Goal: Communication & Community: Answer question/provide support

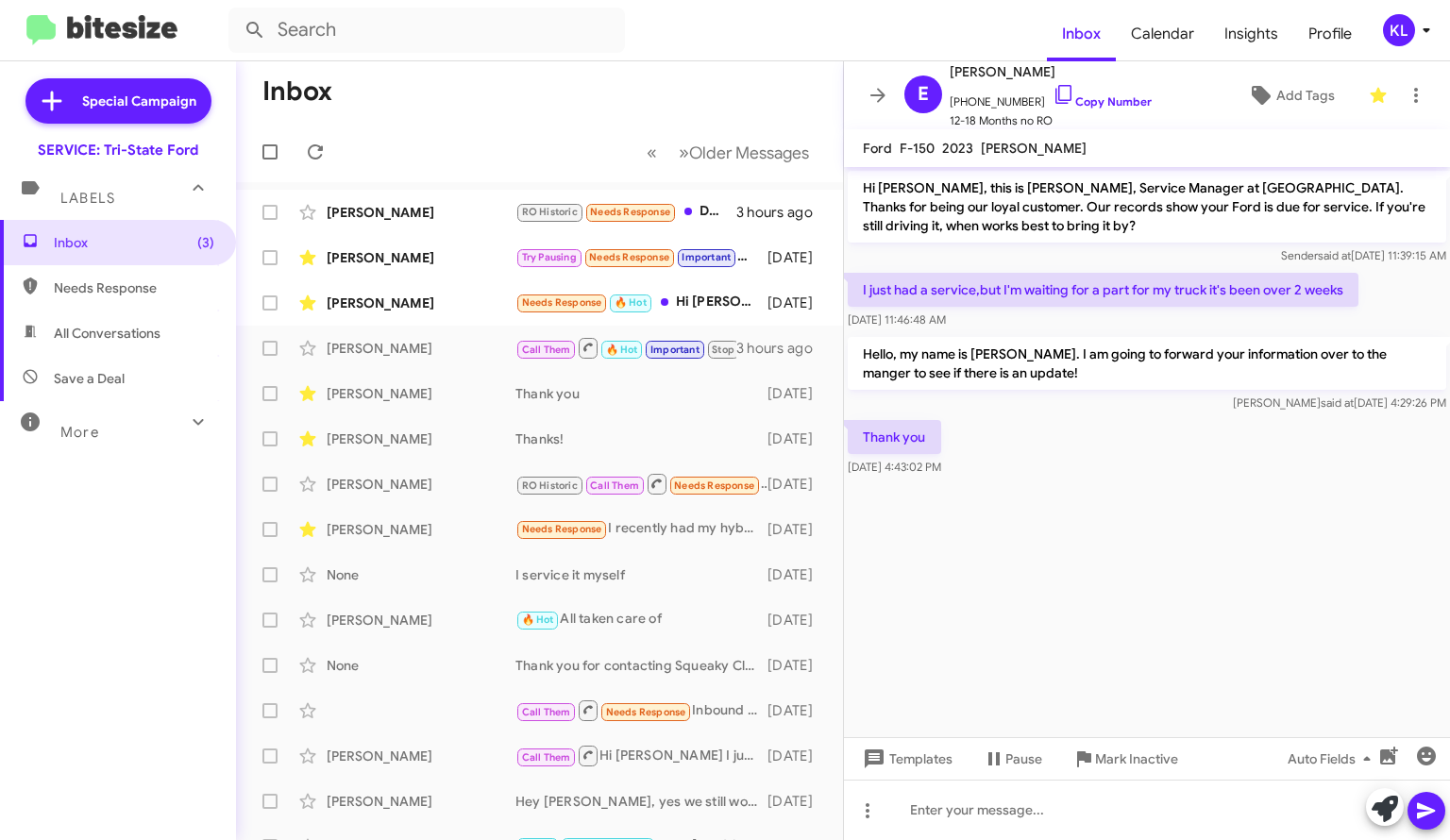
click at [405, 310] on div "[PERSON_NAME]" at bounding box center [421, 303] width 189 height 19
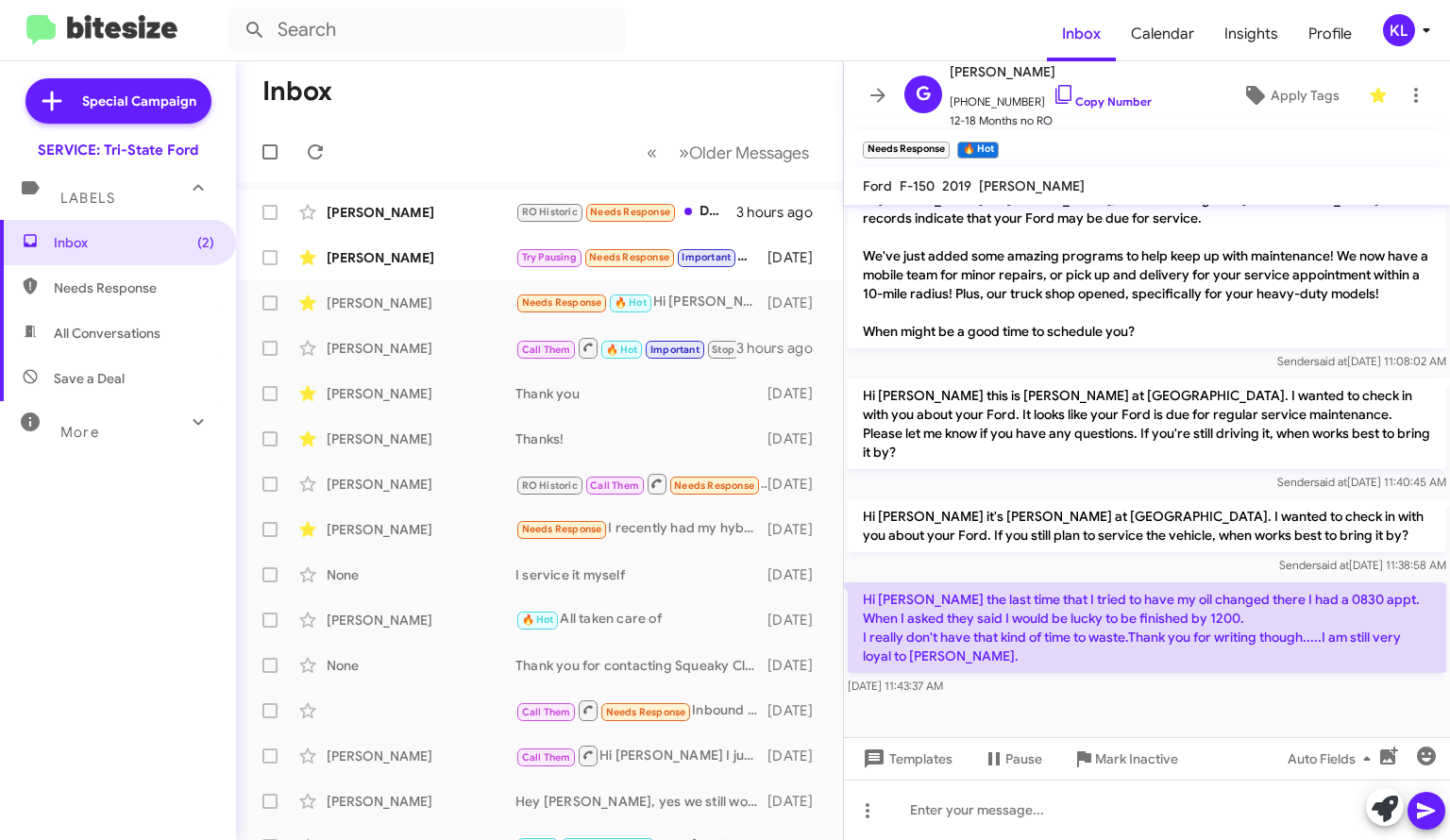
click at [1089, 99] on link "Copy Number" at bounding box center [1102, 101] width 99 height 14
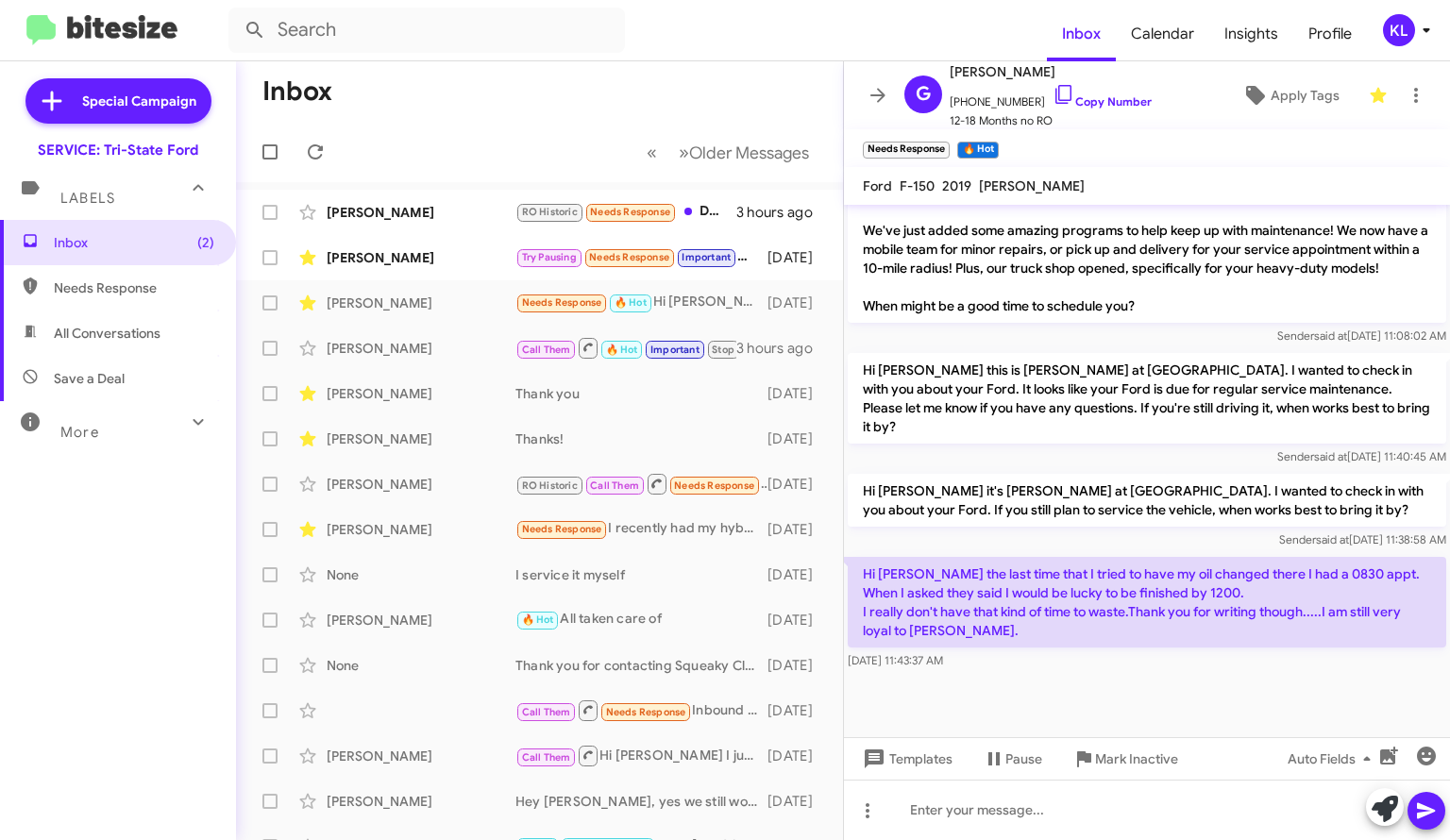
scroll to position [1884, 0]
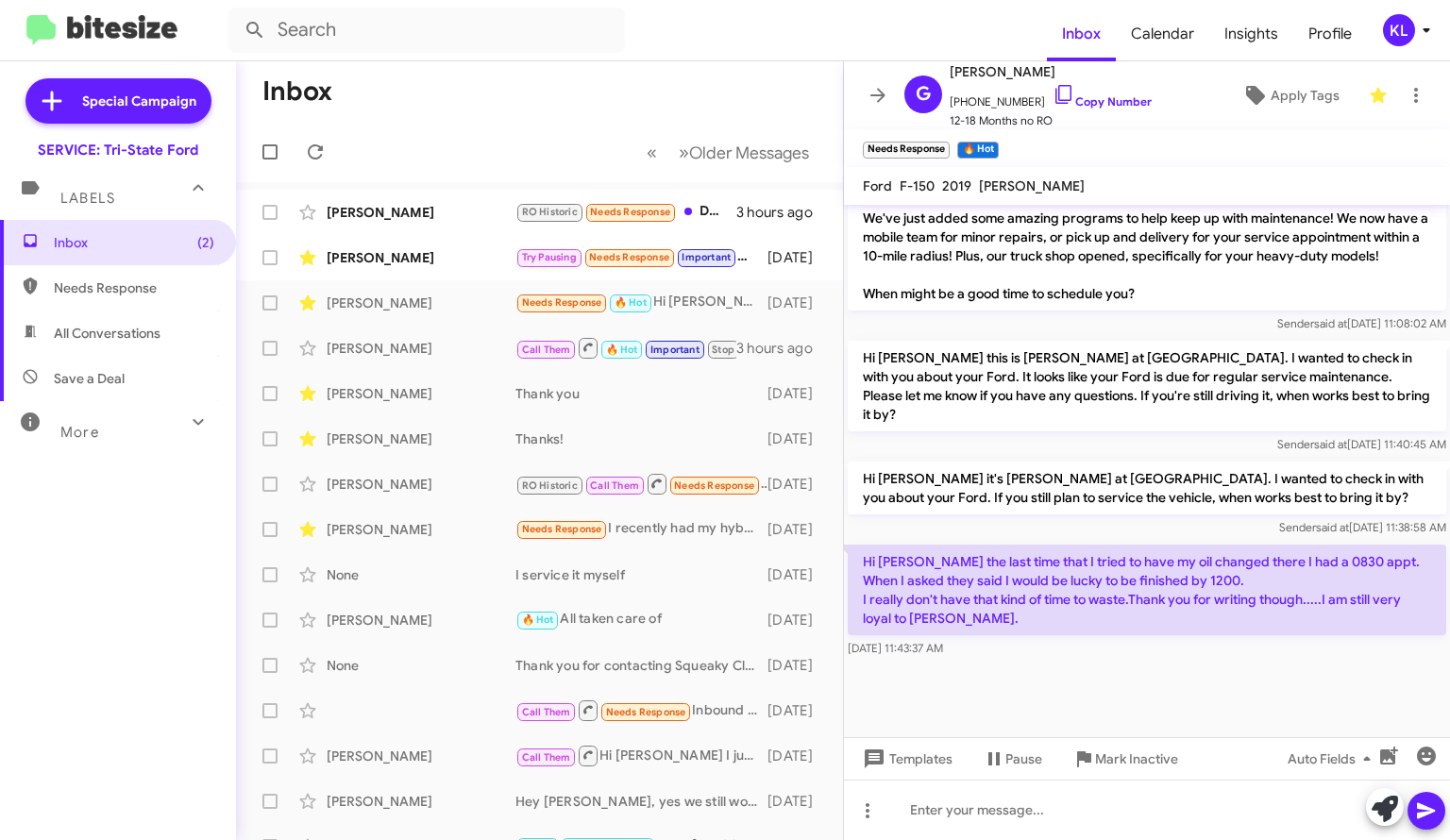
click at [468, 253] on div "[PERSON_NAME]" at bounding box center [421, 258] width 189 height 19
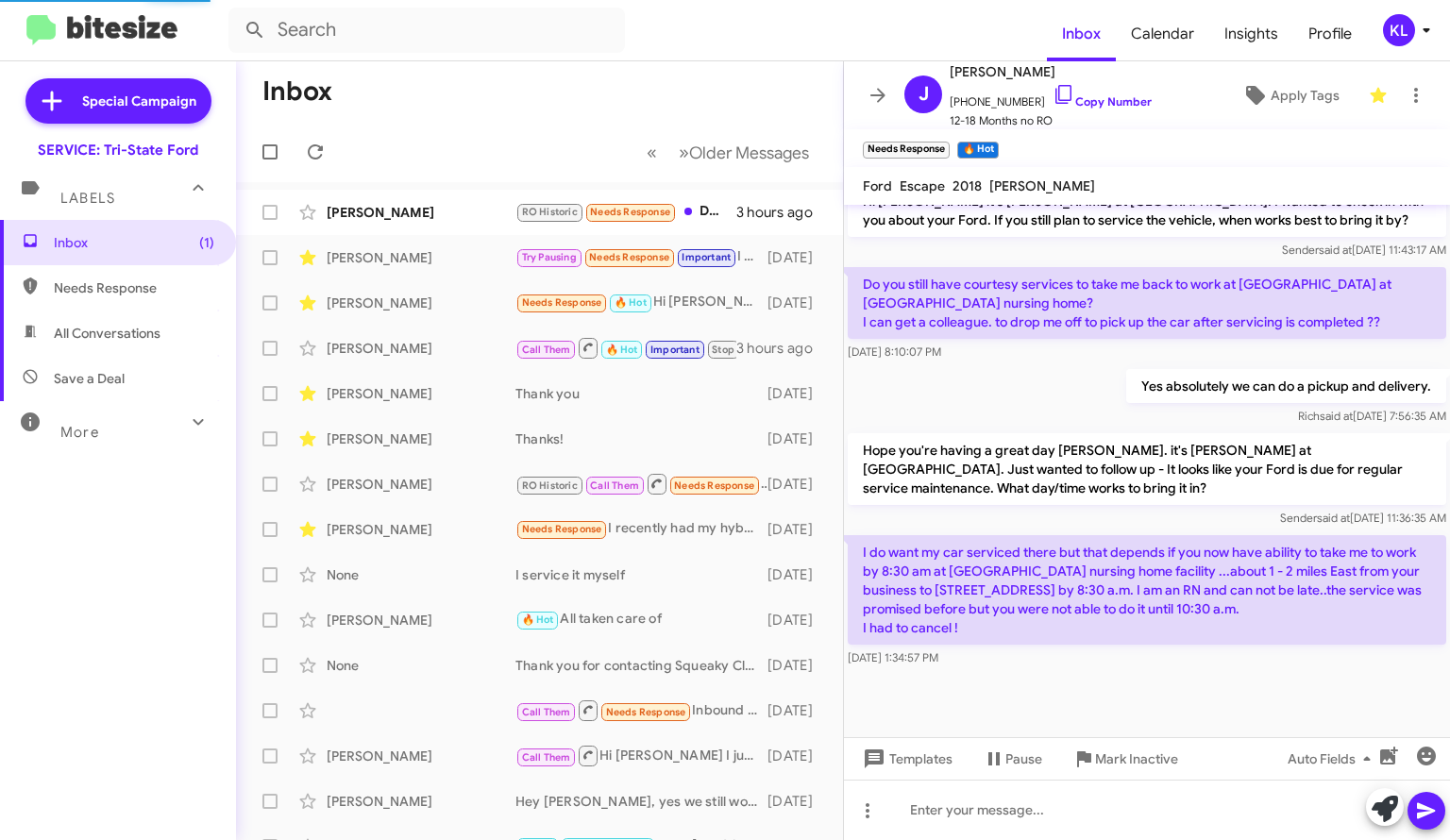
scroll to position [838, 0]
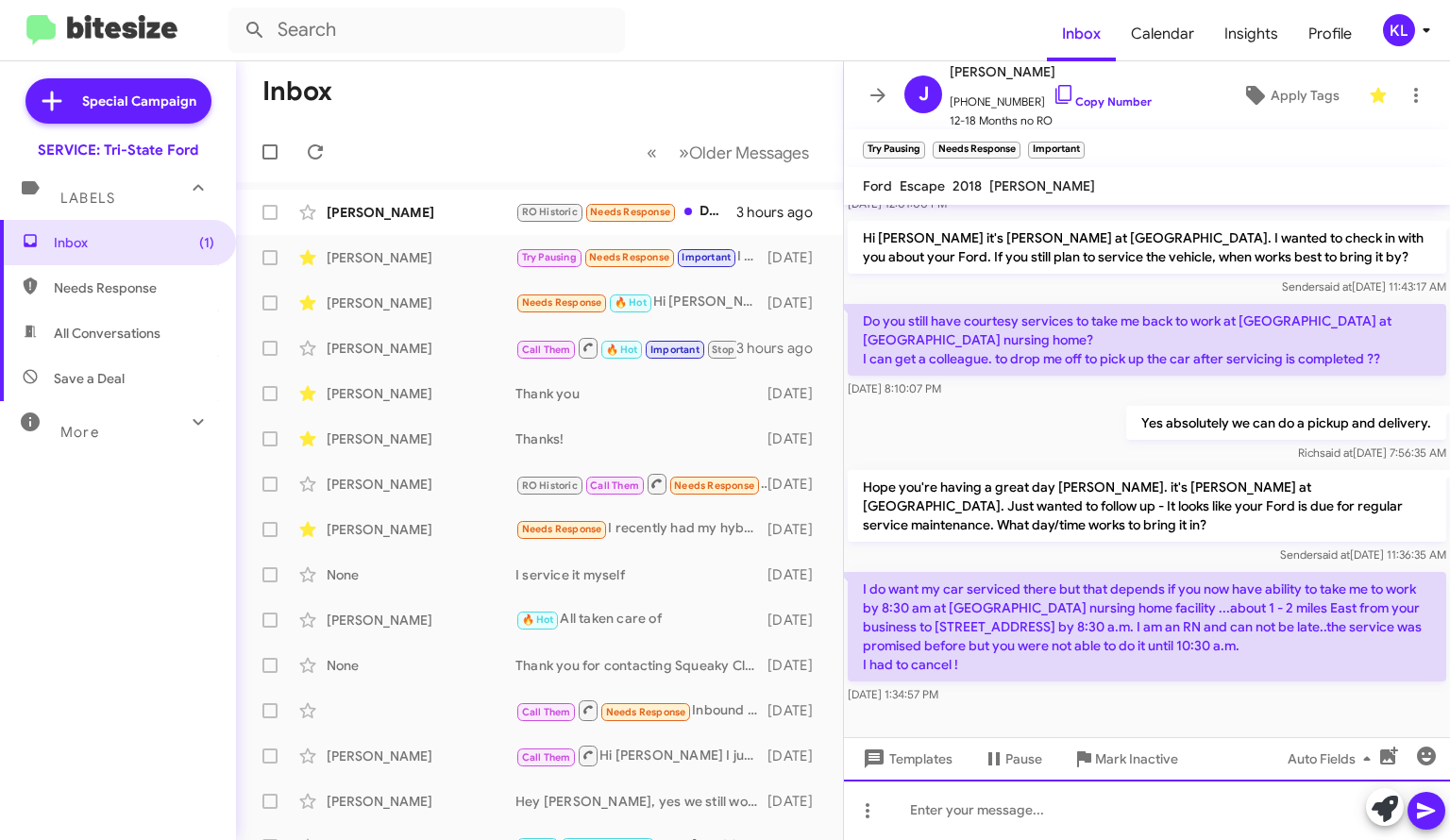
click at [989, 825] on div at bounding box center [1147, 810] width 606 height 60
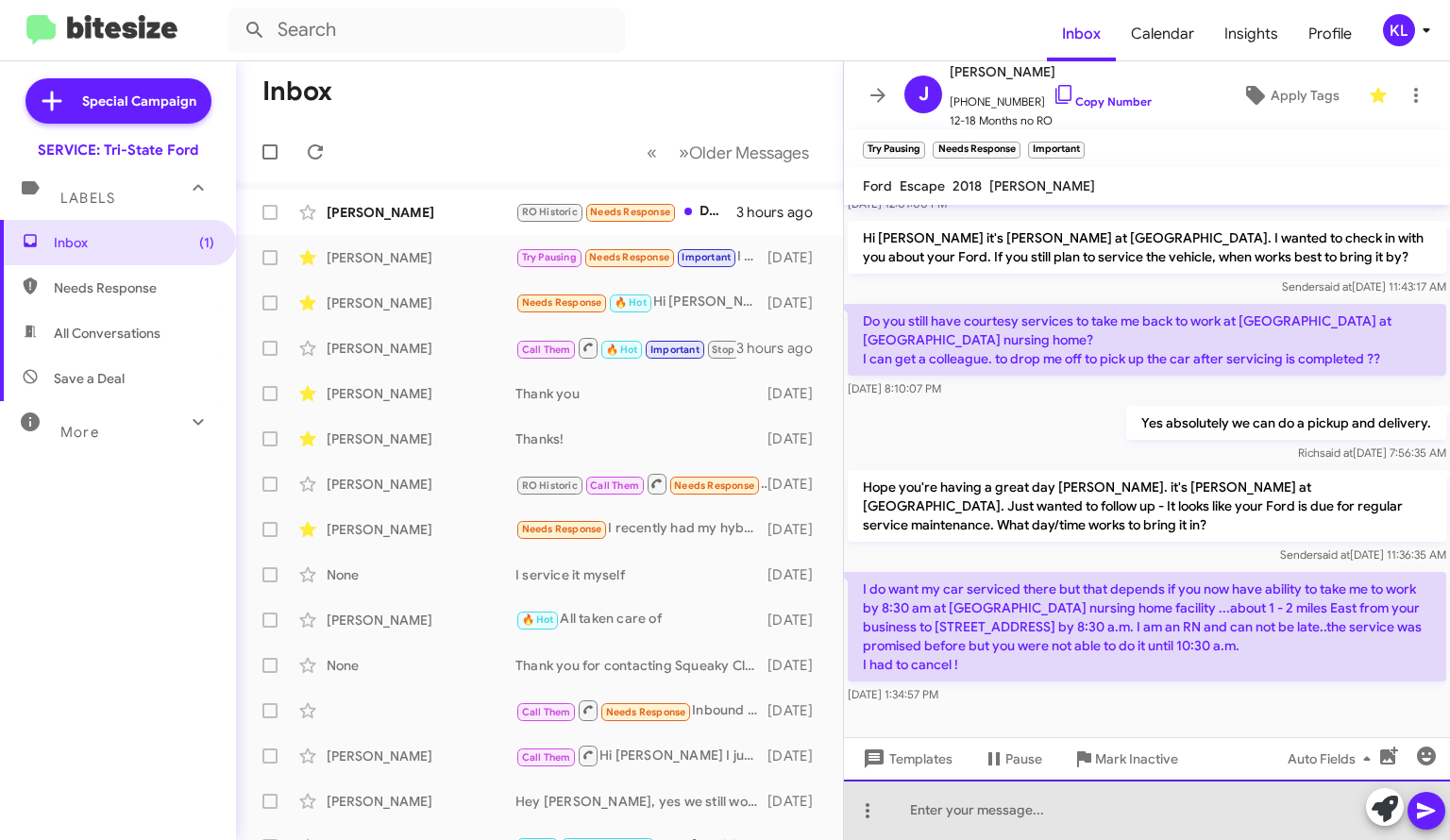
click at [1080, 832] on div at bounding box center [1147, 810] width 606 height 60
click at [1291, 813] on div "I'm so sorry to hear you didn't have a good experience" at bounding box center [1147, 810] width 606 height 60
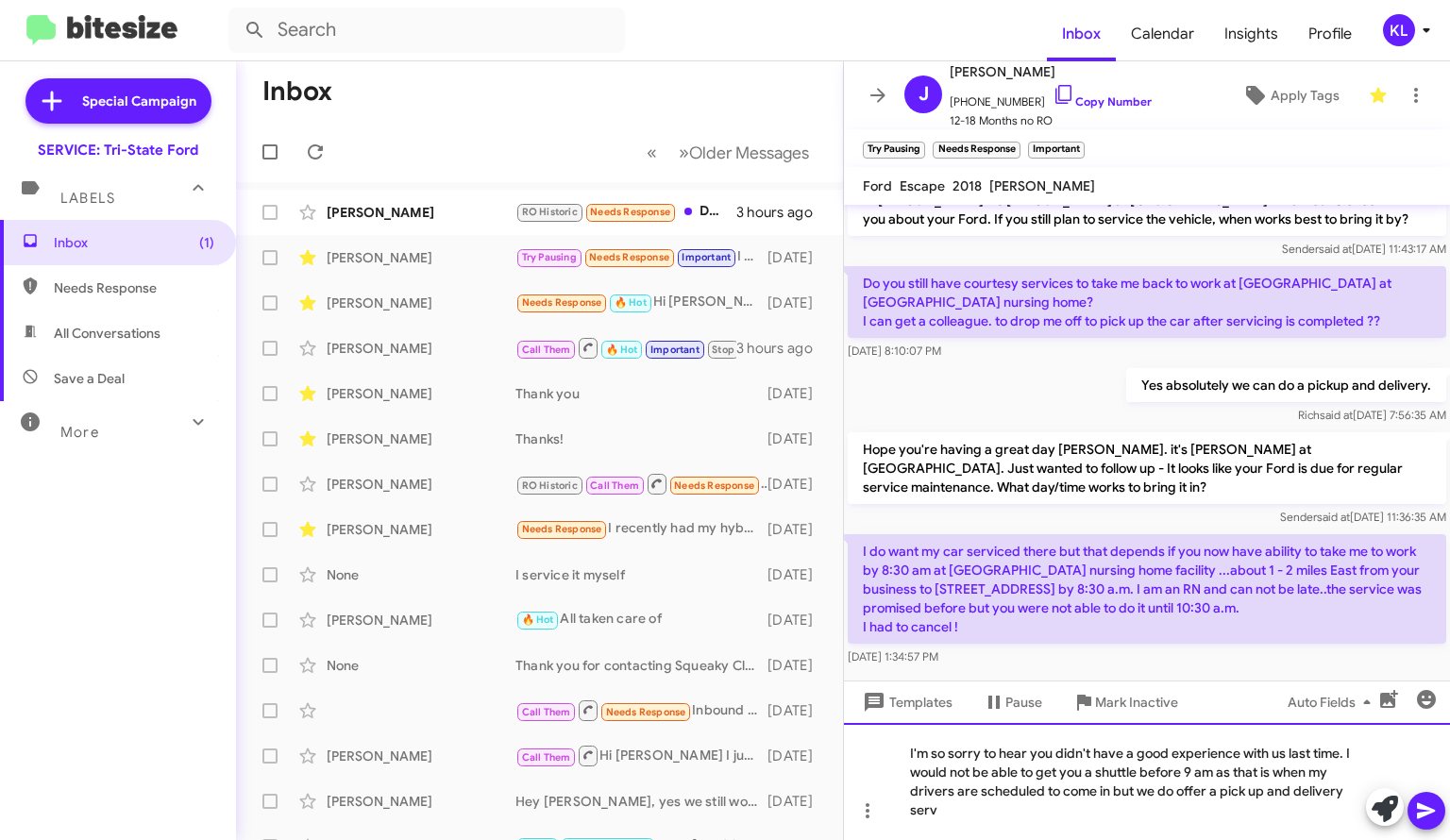
scroll to position [895, 0]
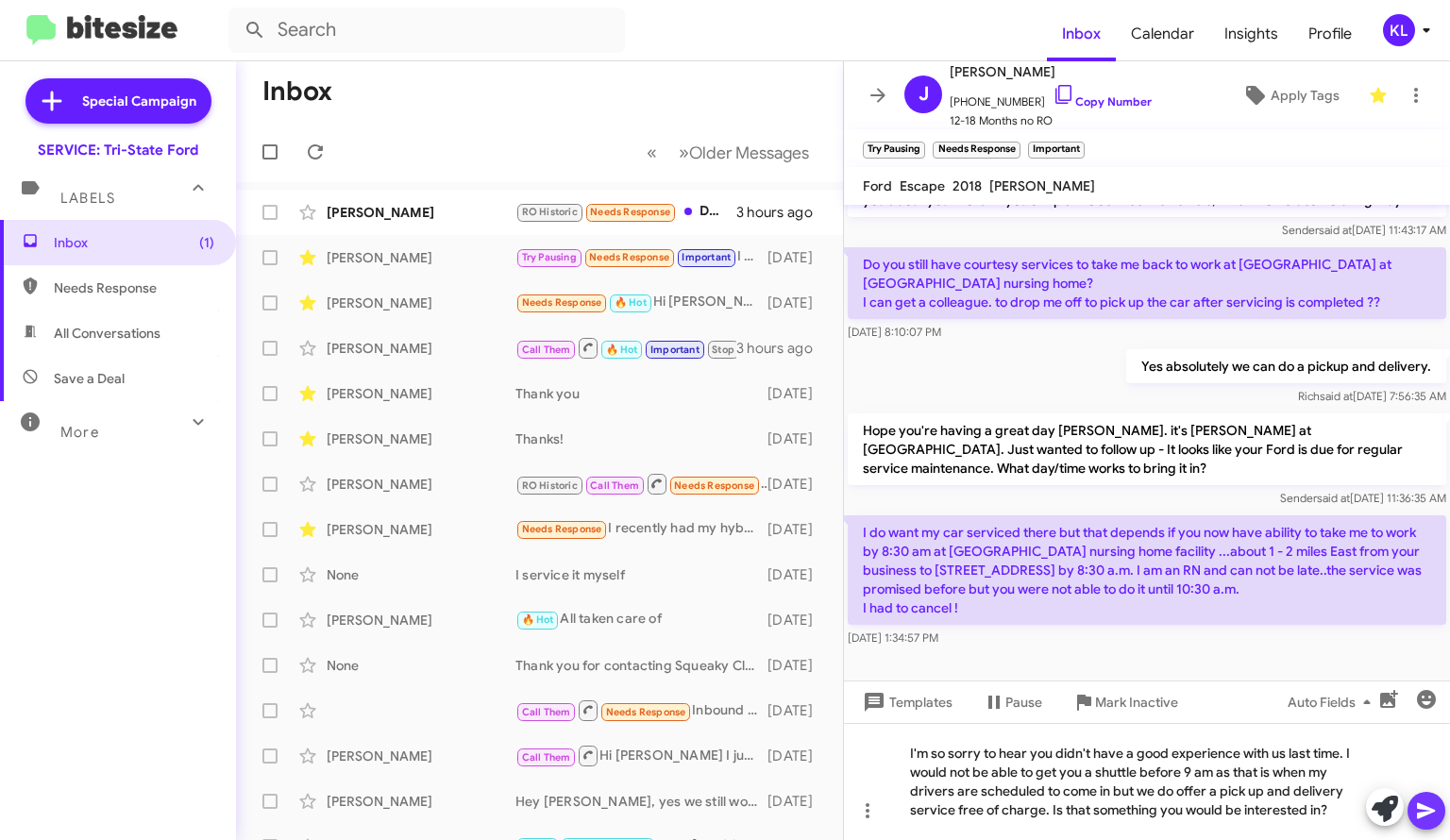
click at [1431, 816] on icon at bounding box center [1426, 811] width 23 height 23
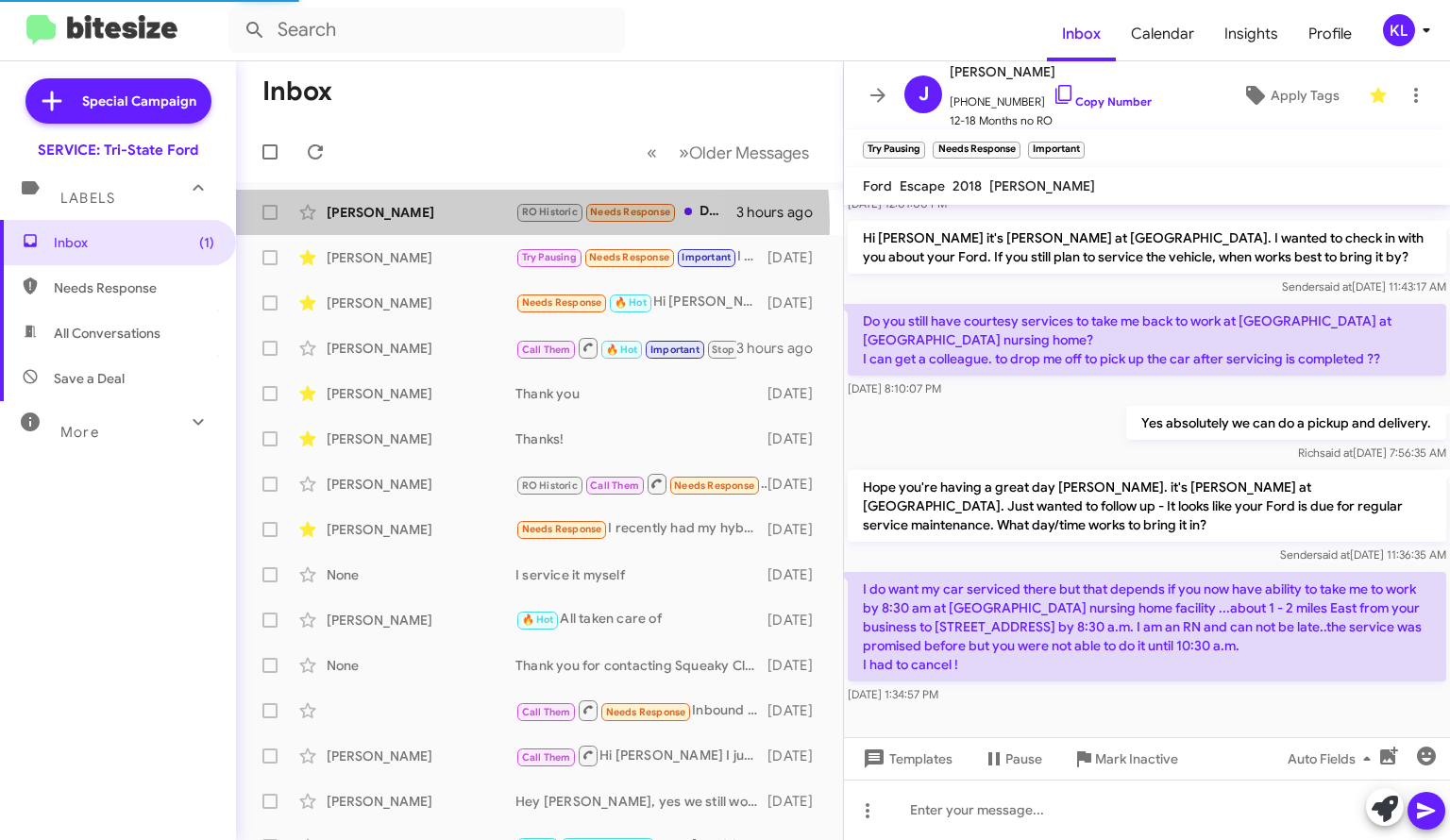
click at [414, 224] on div "[PERSON_NAME] RO Historic Needs Response Do you have any opening next week? I n…" at bounding box center [539, 212] width 577 height 38
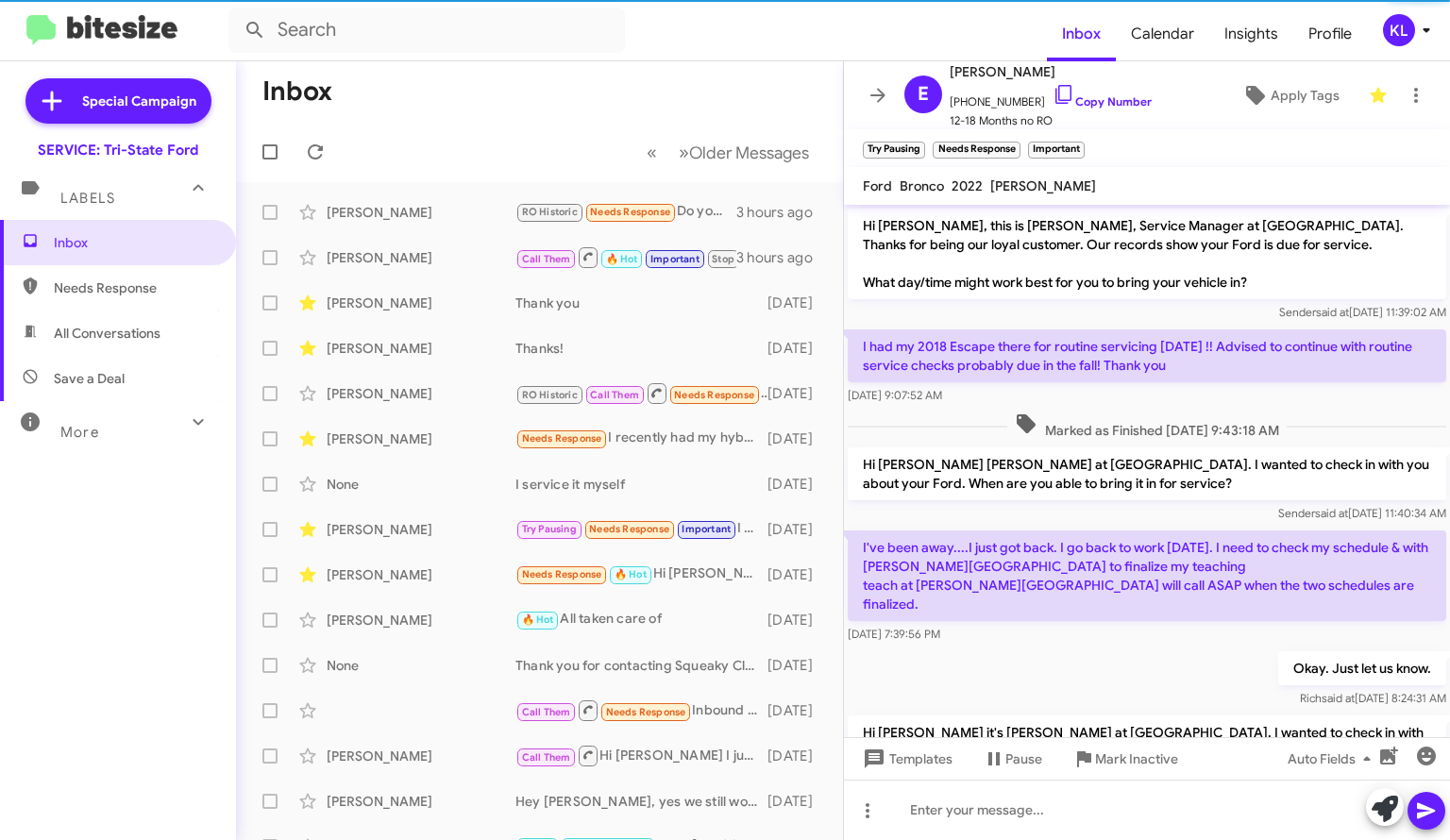
scroll to position [657, 0]
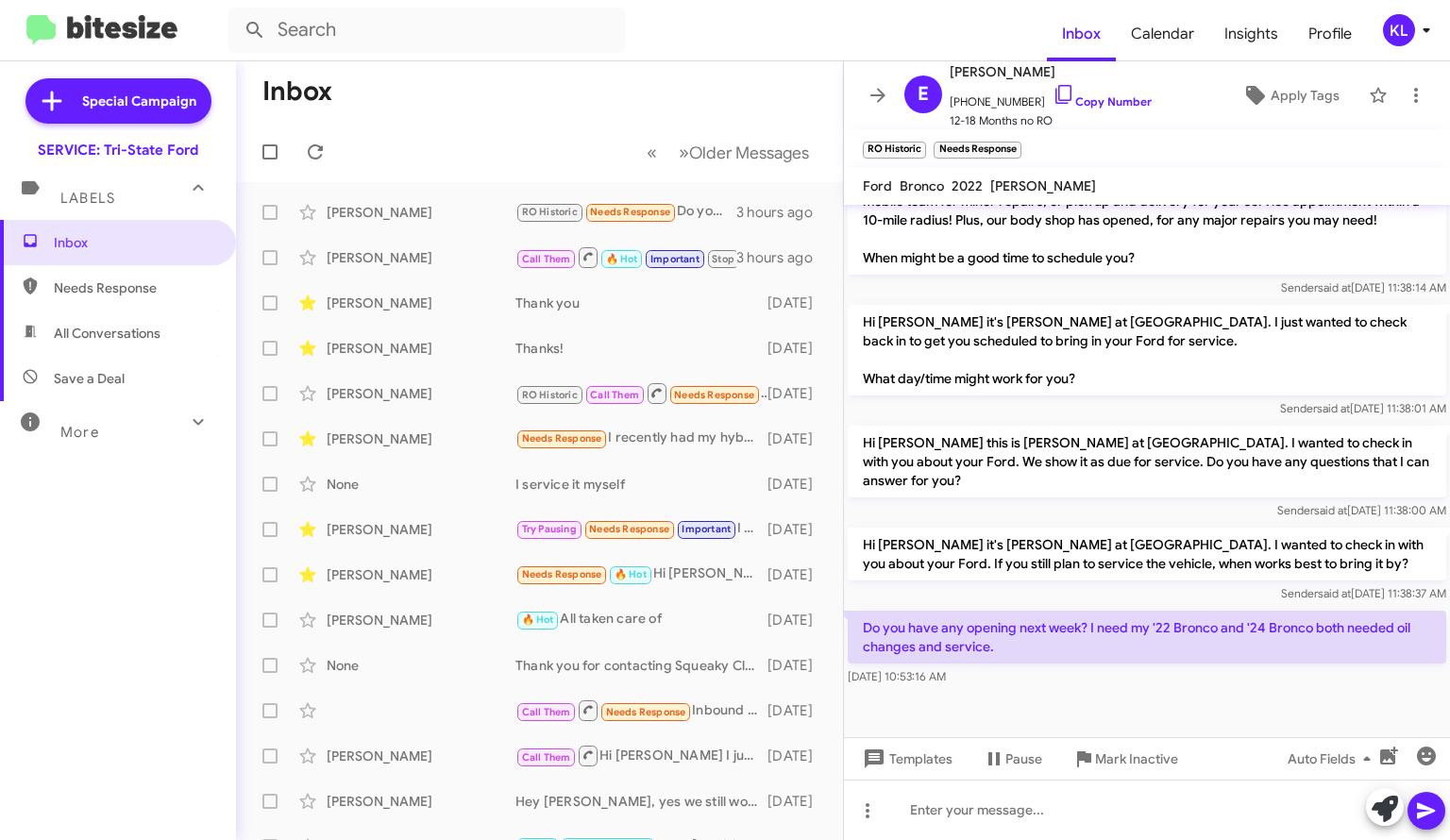
click at [1082, 92] on span "[PHONE_NUMBER] Copy Number" at bounding box center [1051, 97] width 202 height 28
click at [1079, 99] on link "Copy Number" at bounding box center [1102, 101] width 99 height 14
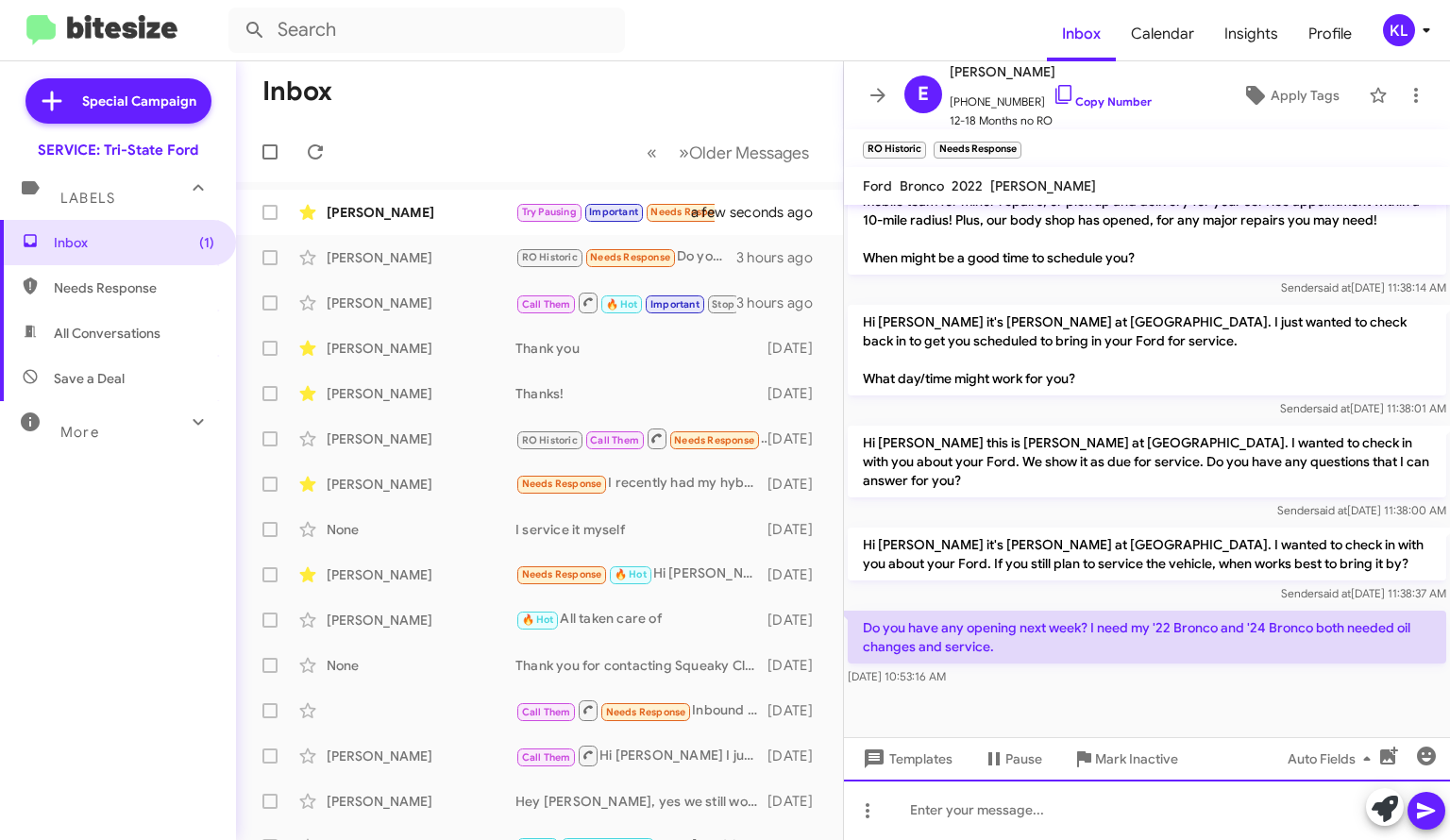
click at [989, 807] on div at bounding box center [1147, 810] width 606 height 60
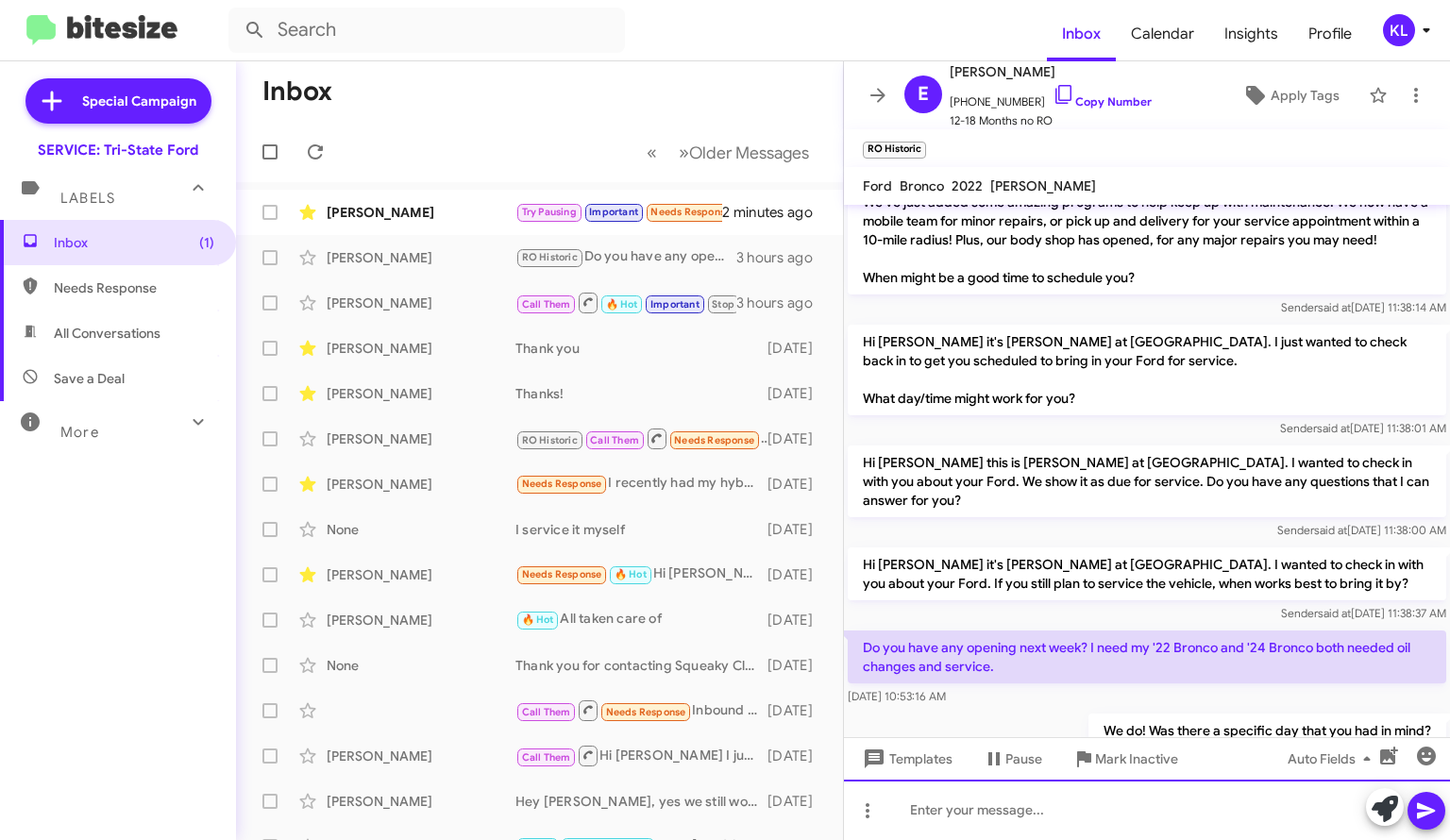
scroll to position [661, 0]
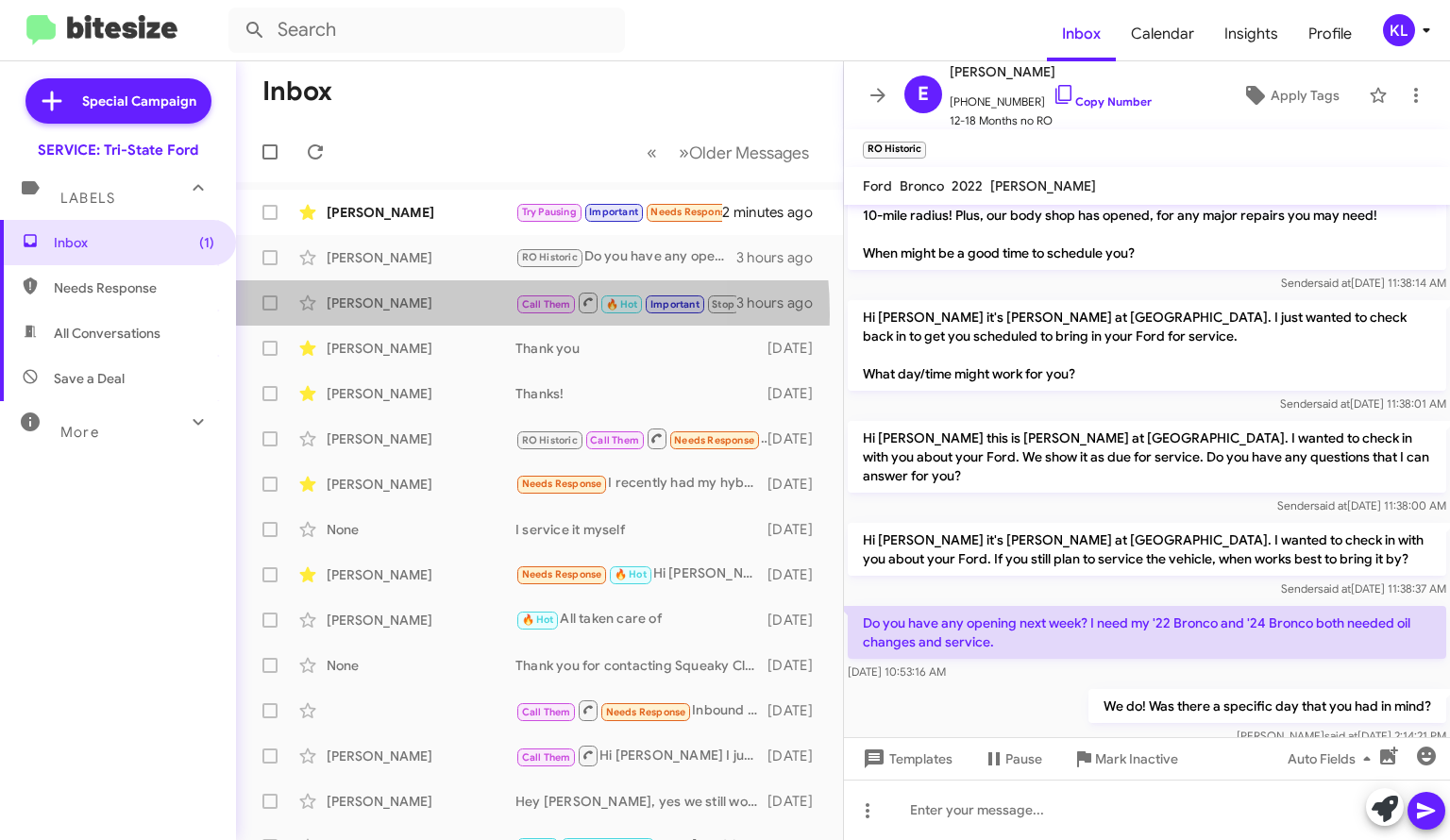
click at [418, 314] on div "[PERSON_NAME] Call Them 🔥 Hot Important Stop I just followed up with the email …" at bounding box center [539, 303] width 577 height 38
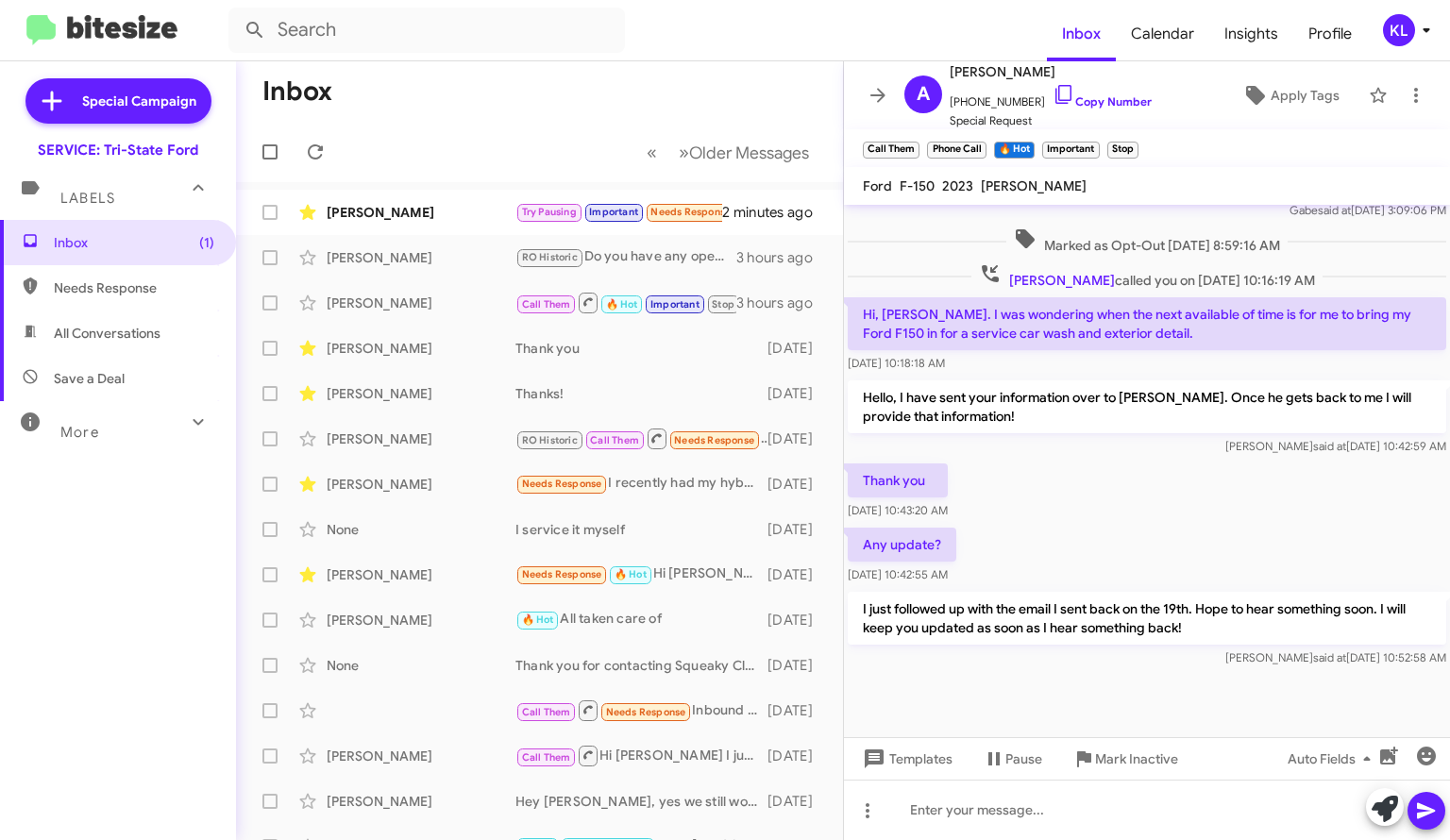
scroll to position [1432, 0]
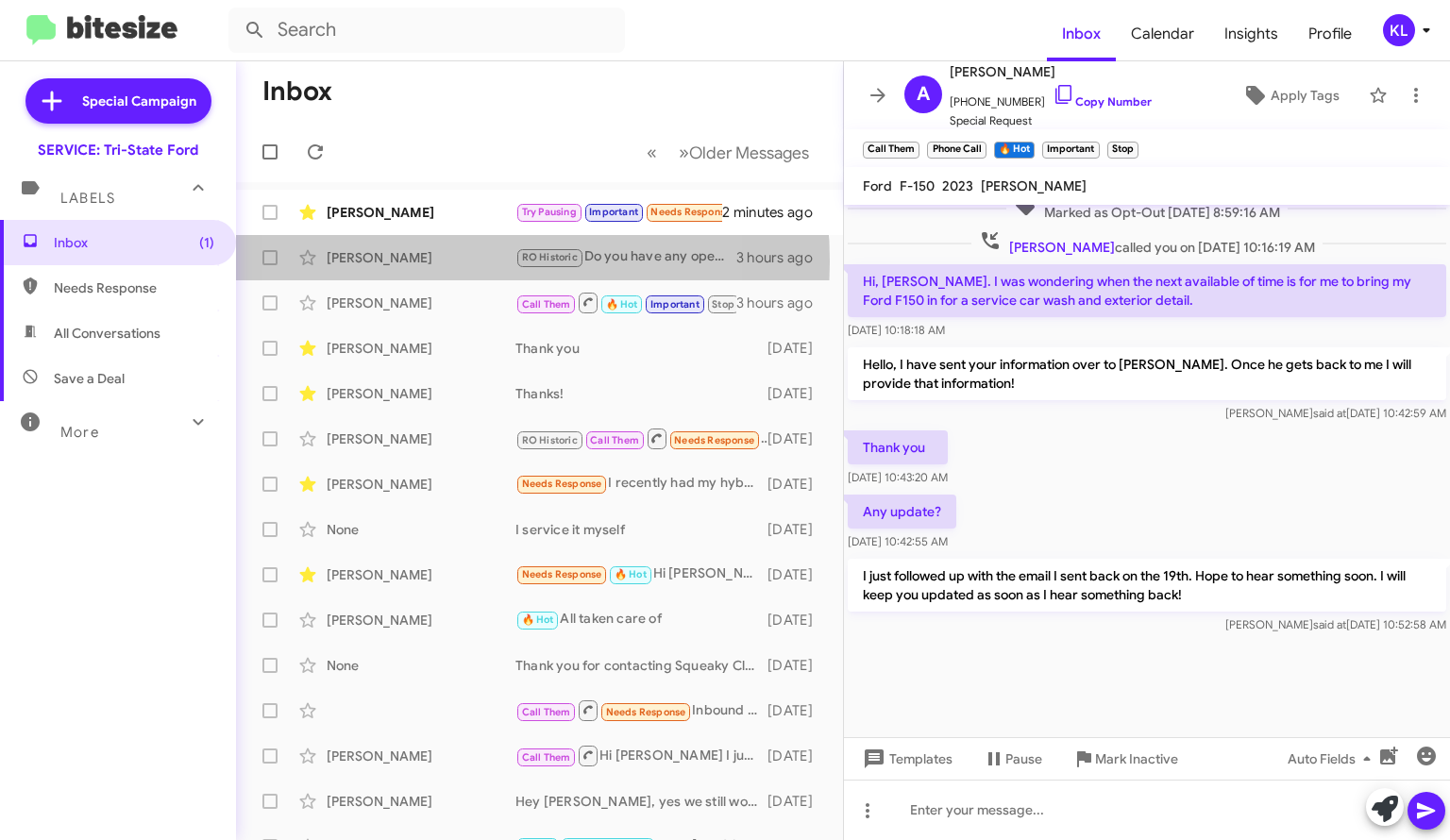
click at [426, 261] on div "[PERSON_NAME]" at bounding box center [421, 258] width 189 height 19
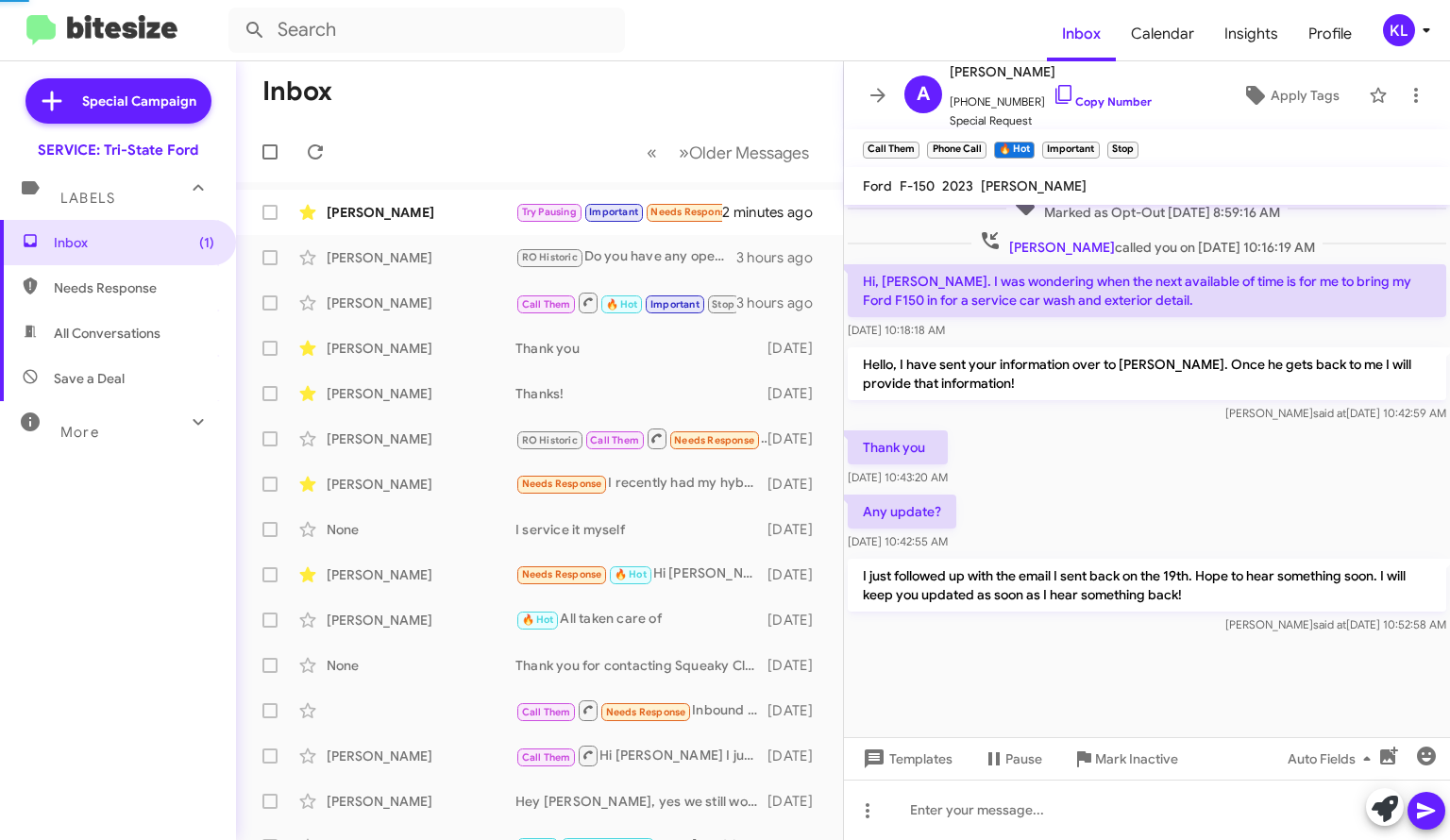
scroll to position [725, 0]
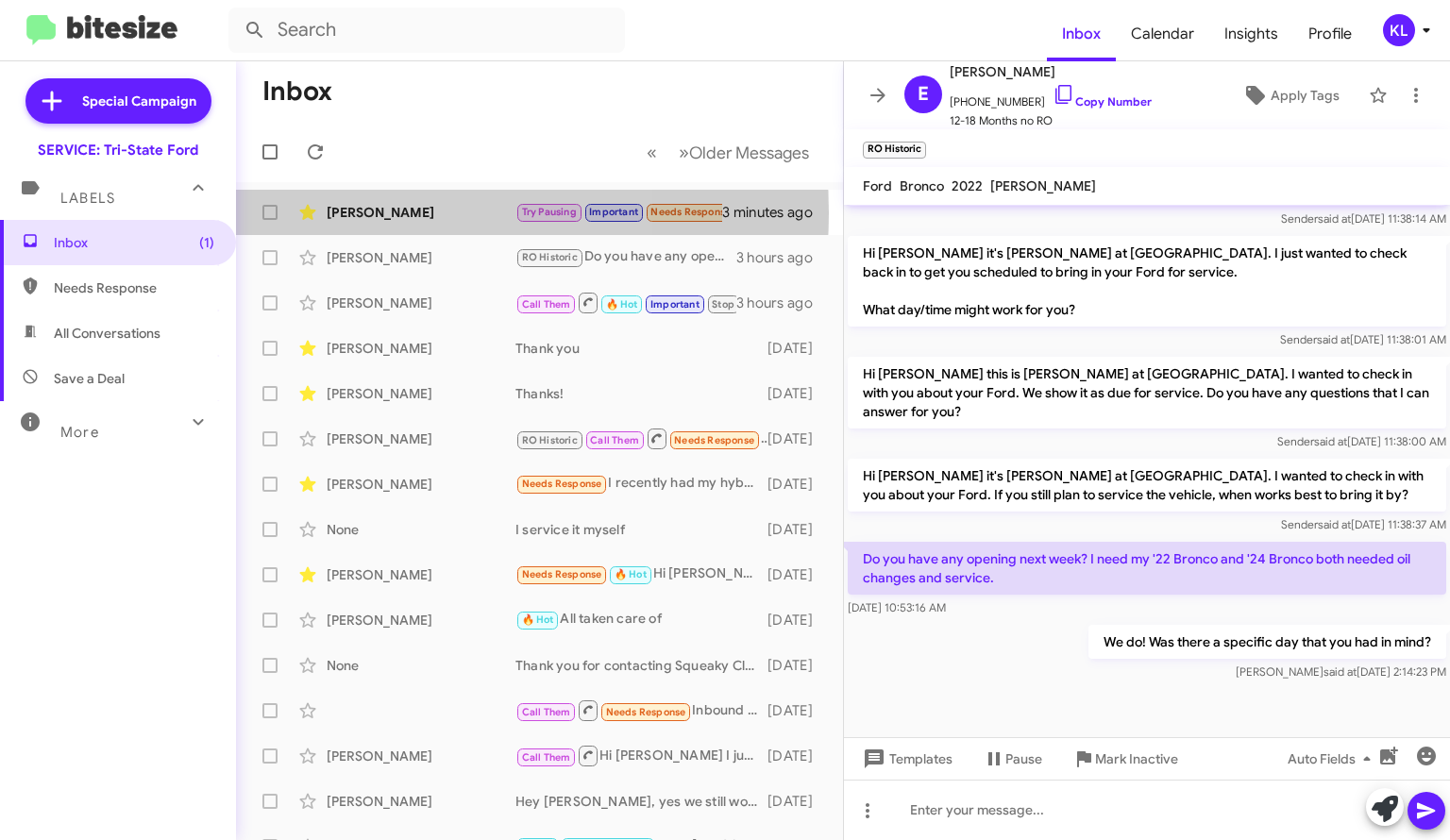
click at [380, 212] on div "[PERSON_NAME]" at bounding box center [421, 212] width 189 height 19
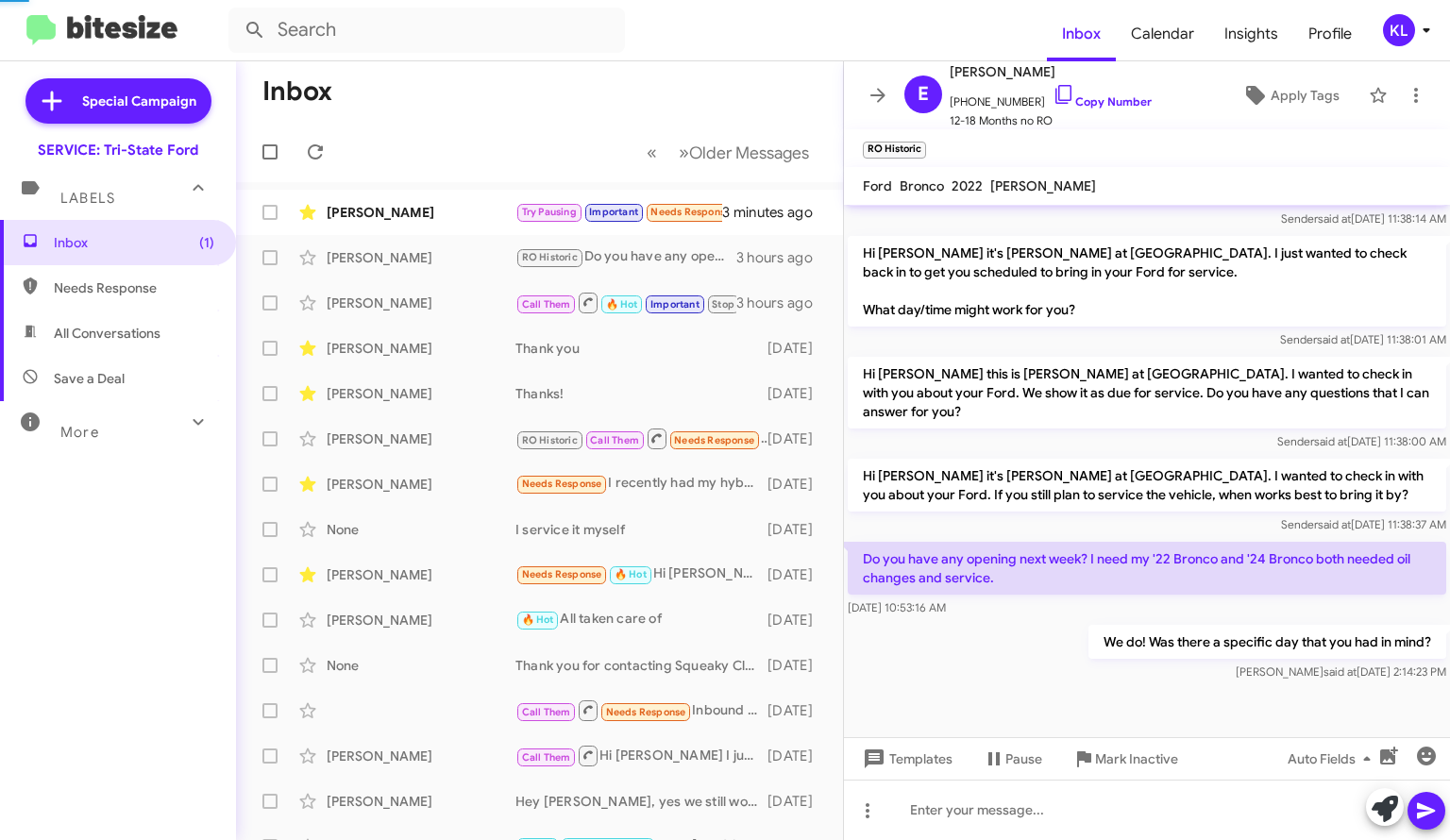
scroll to position [1032, 0]
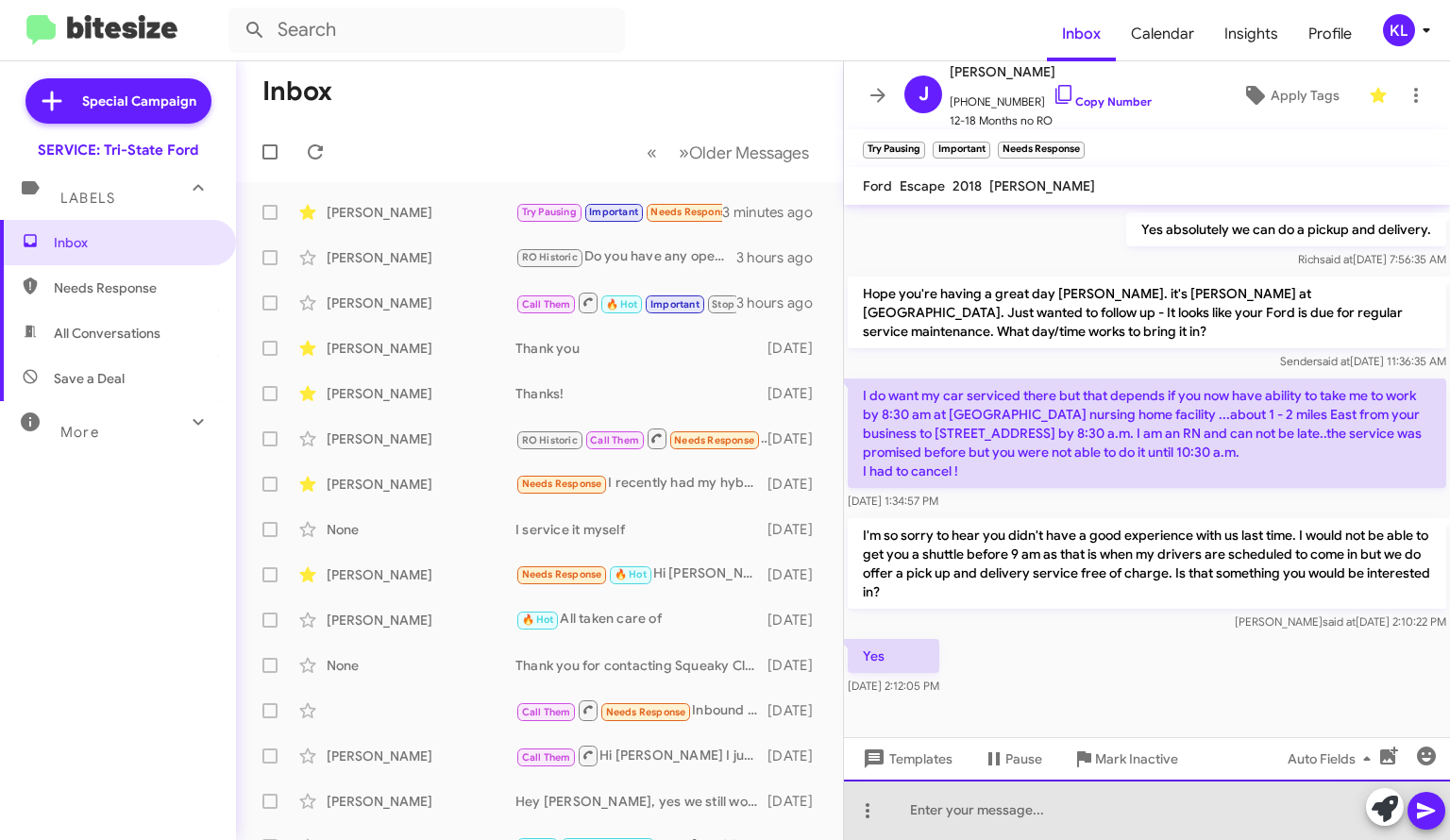
click at [1035, 816] on div at bounding box center [1147, 810] width 606 height 60
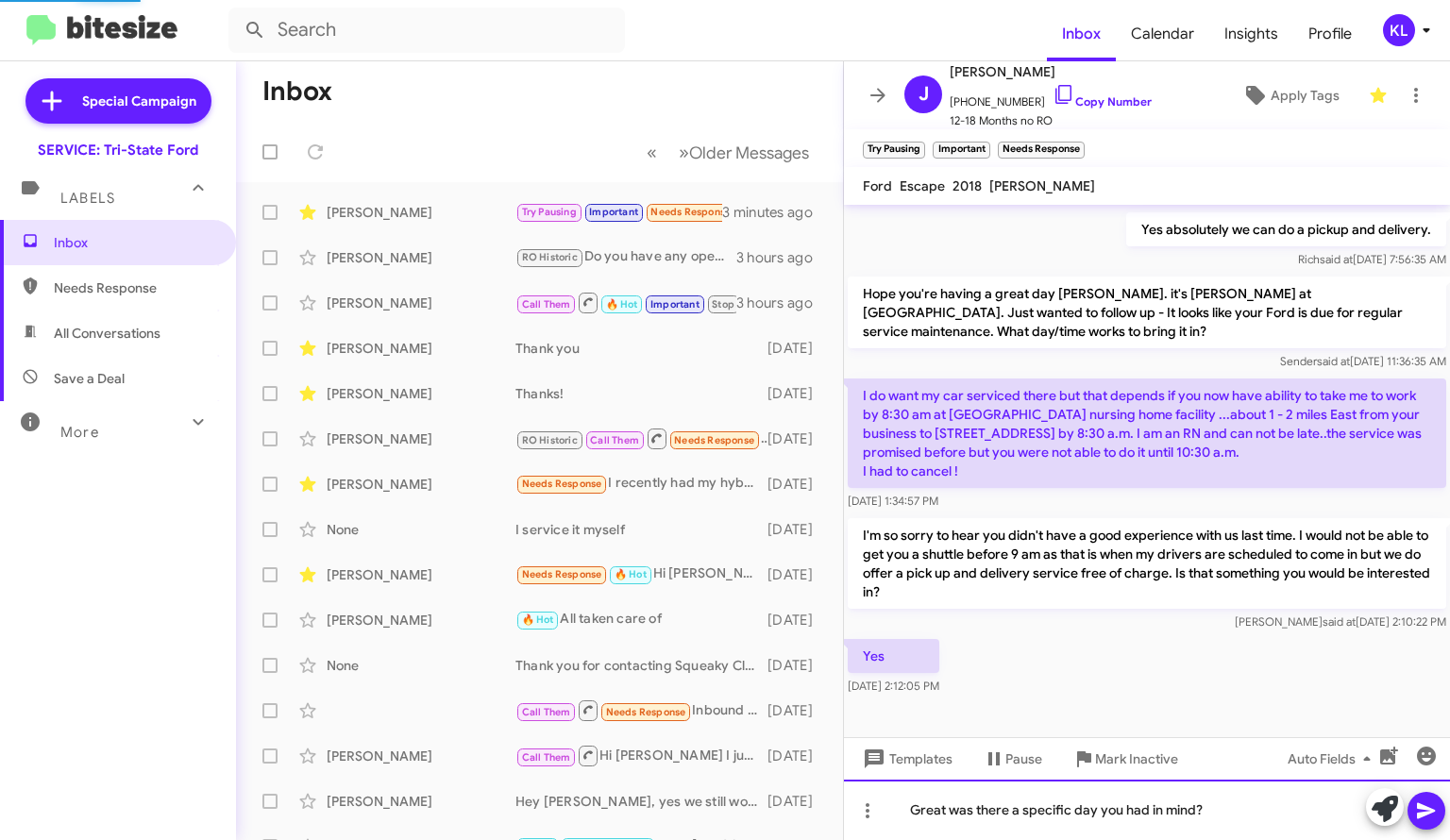
click at [947, 806] on div "Great was there a specific day you had in mind?" at bounding box center [1147, 810] width 606 height 60
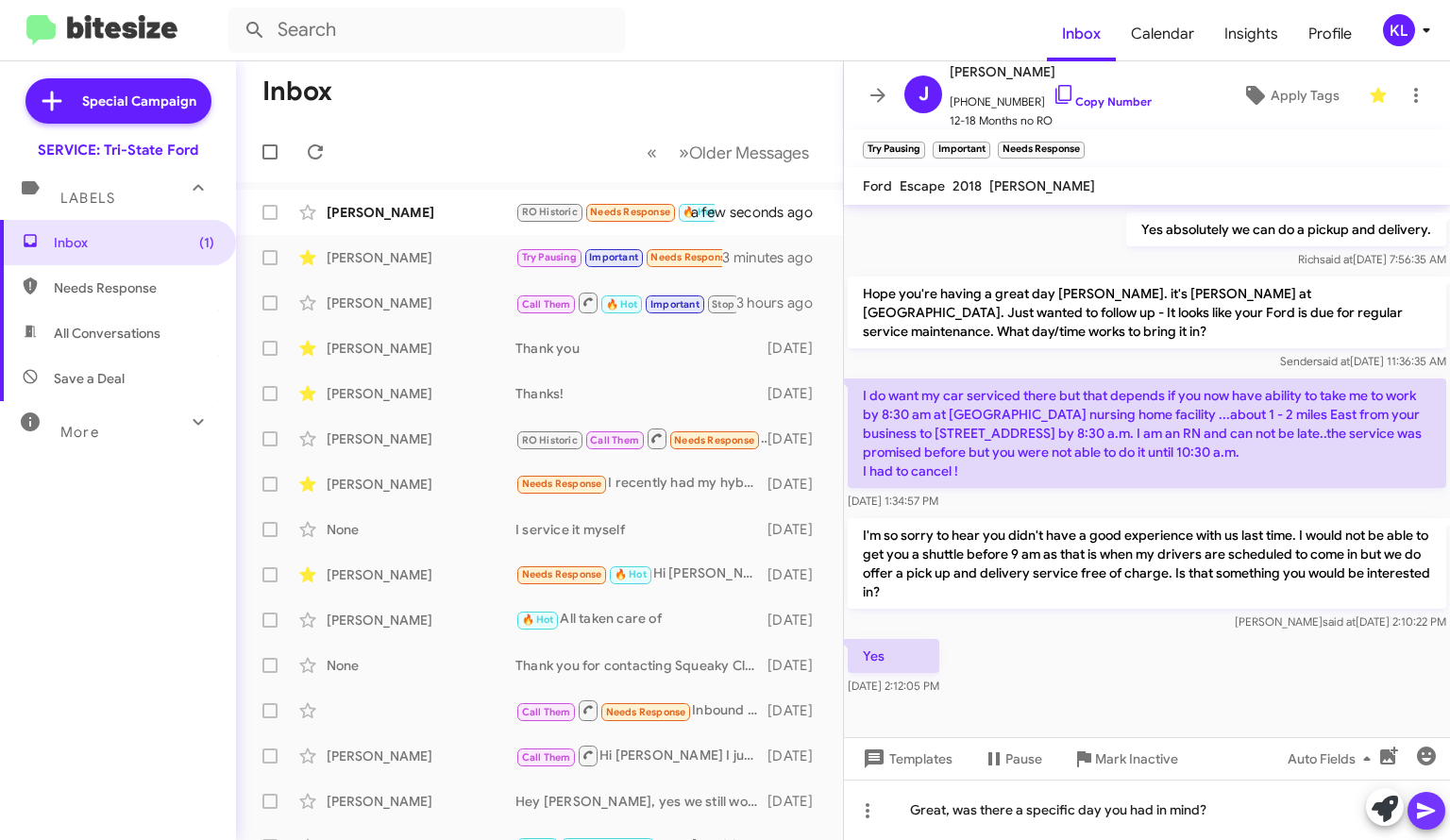
click at [1431, 803] on icon at bounding box center [1426, 811] width 23 height 23
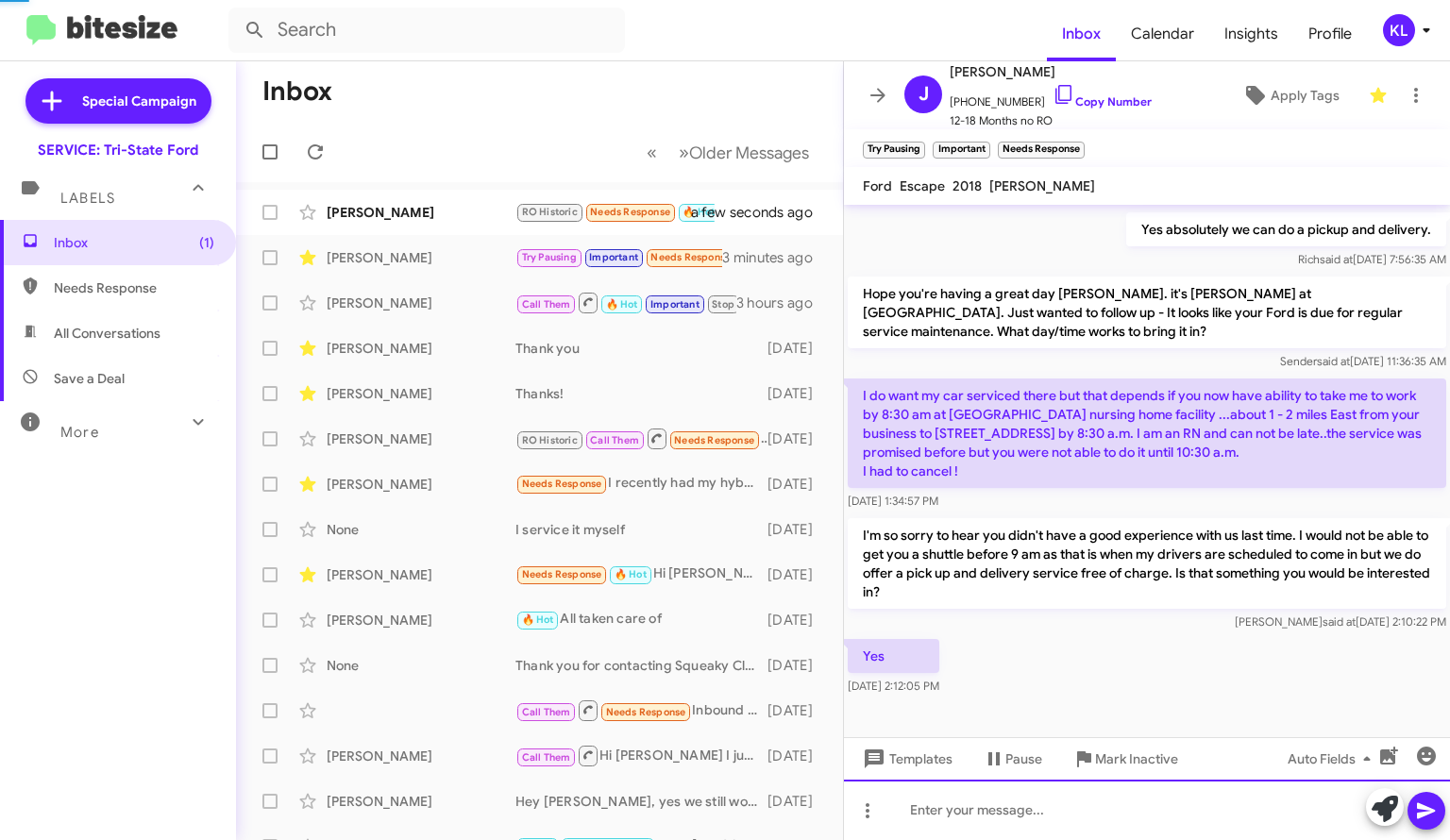
scroll to position [0, 0]
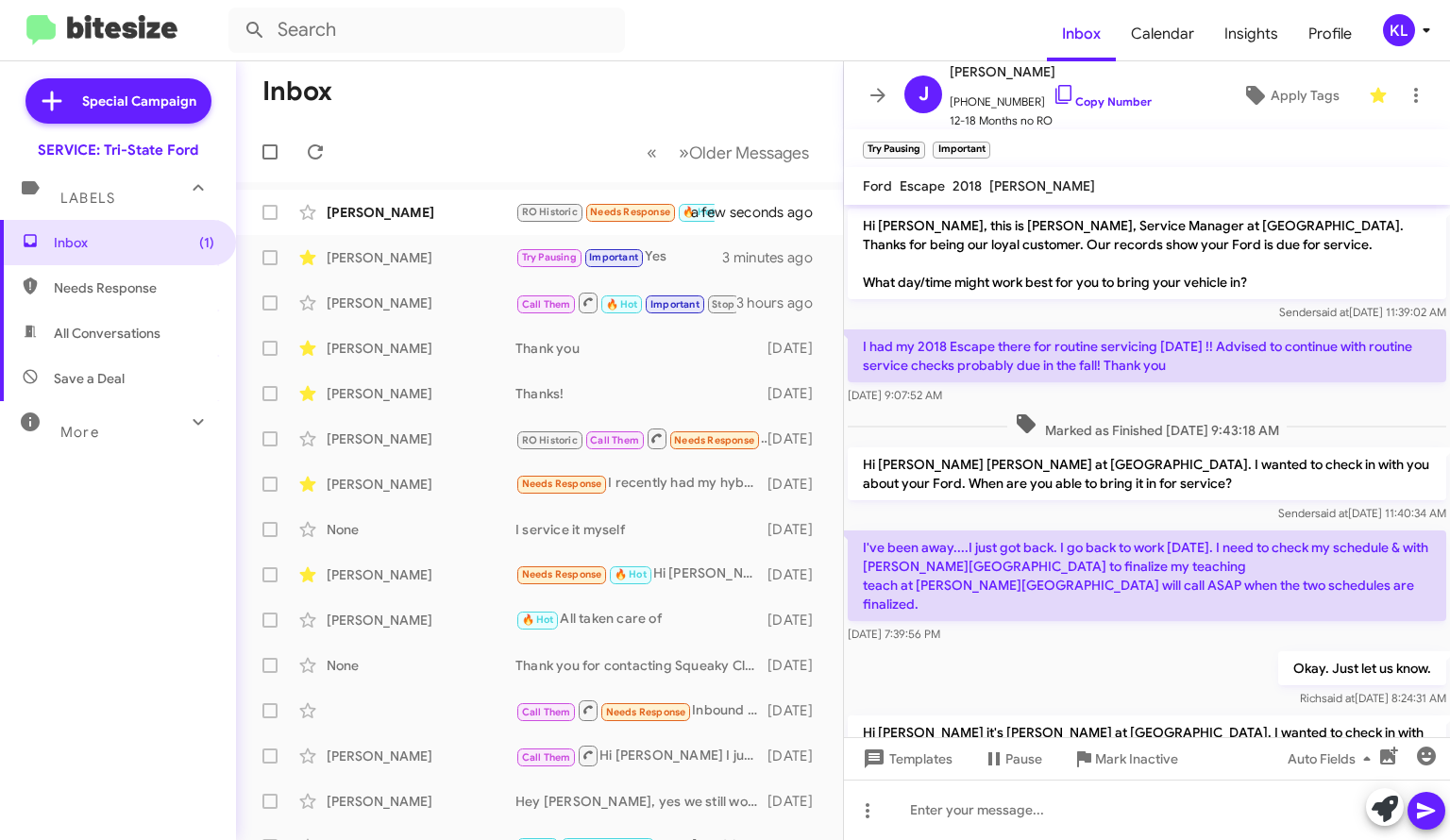
click at [342, 203] on div "[PERSON_NAME]" at bounding box center [421, 212] width 189 height 19
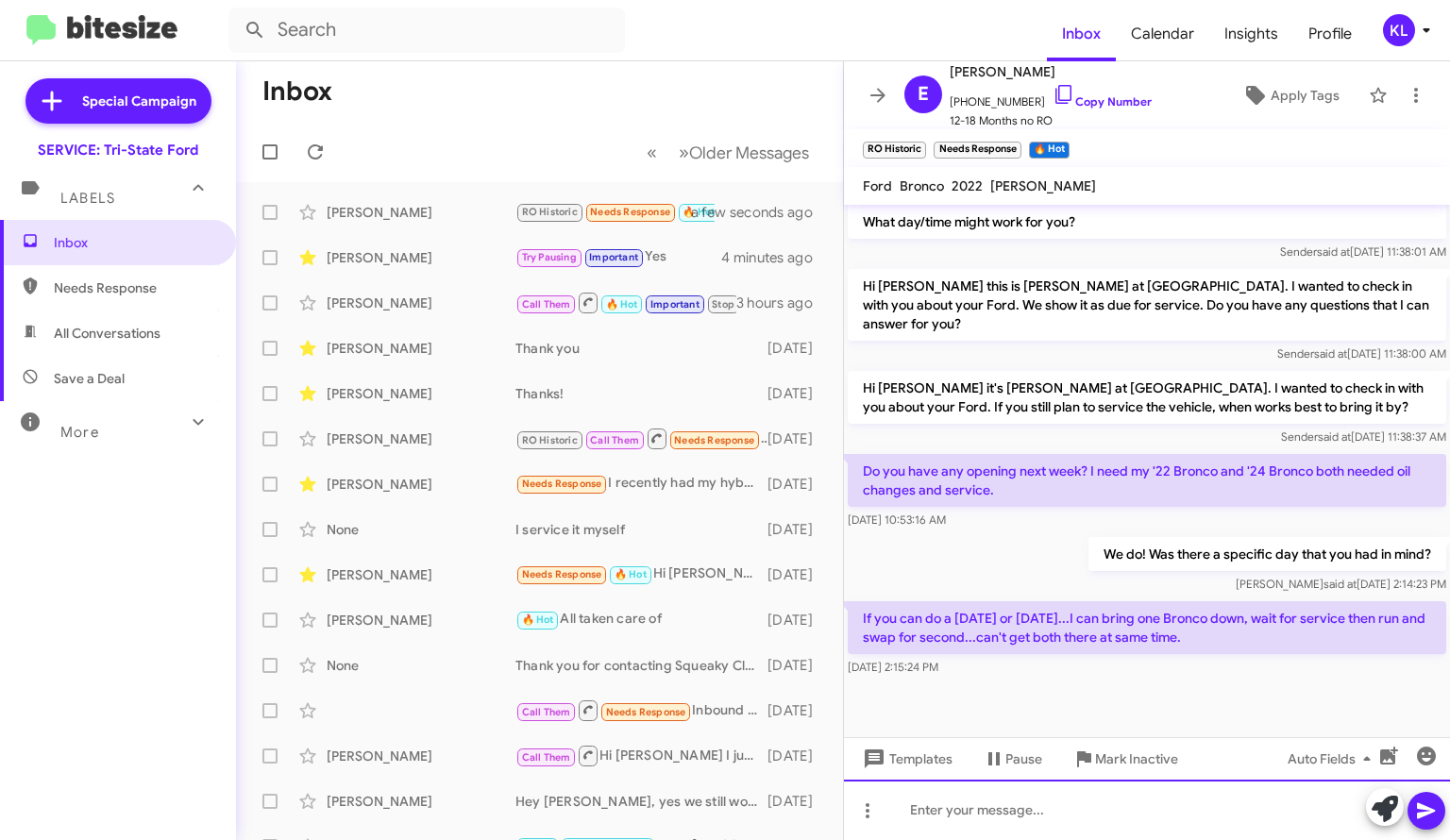
click at [1021, 817] on div at bounding box center [1147, 810] width 606 height 60
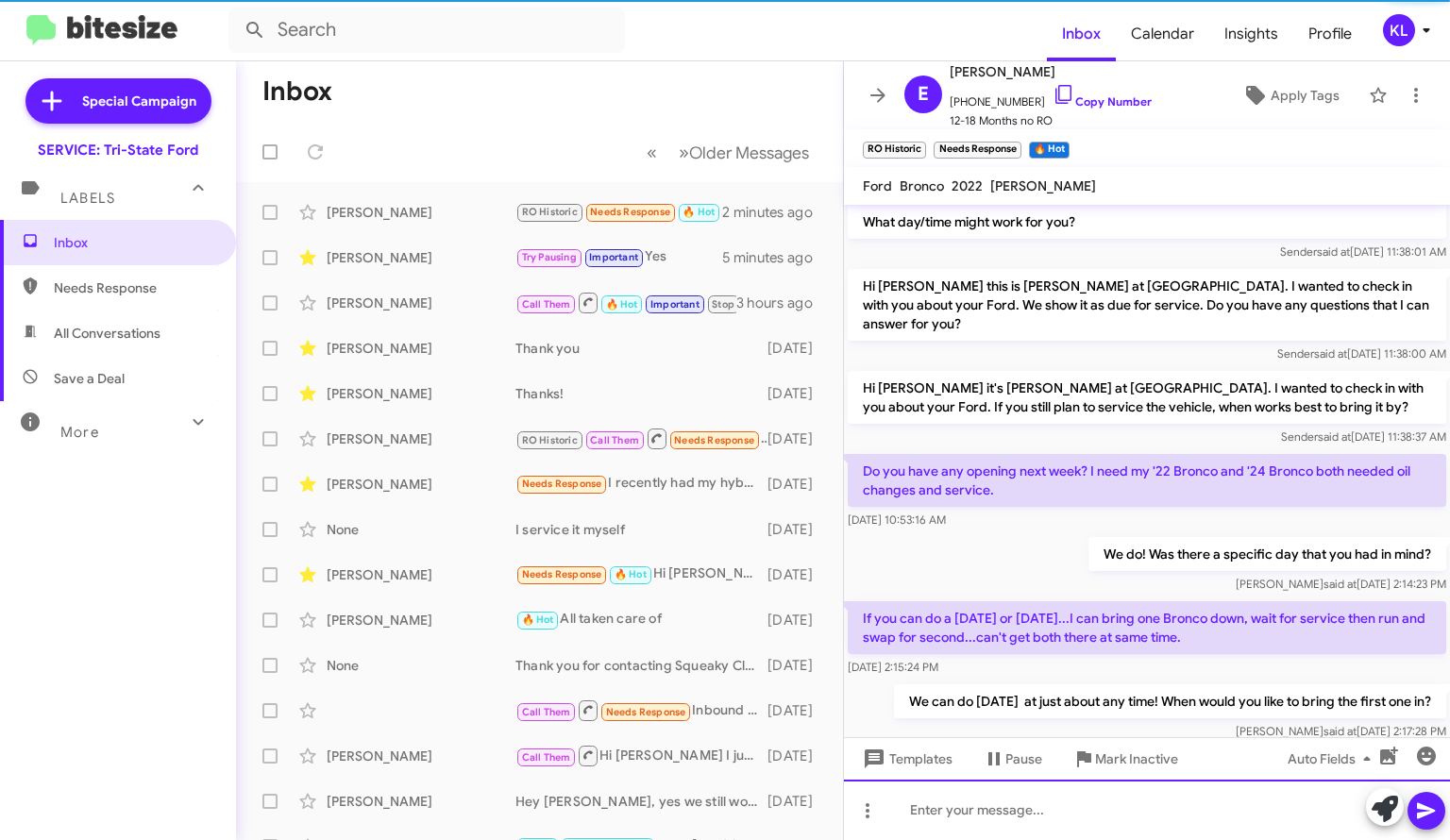
scroll to position [0, 0]
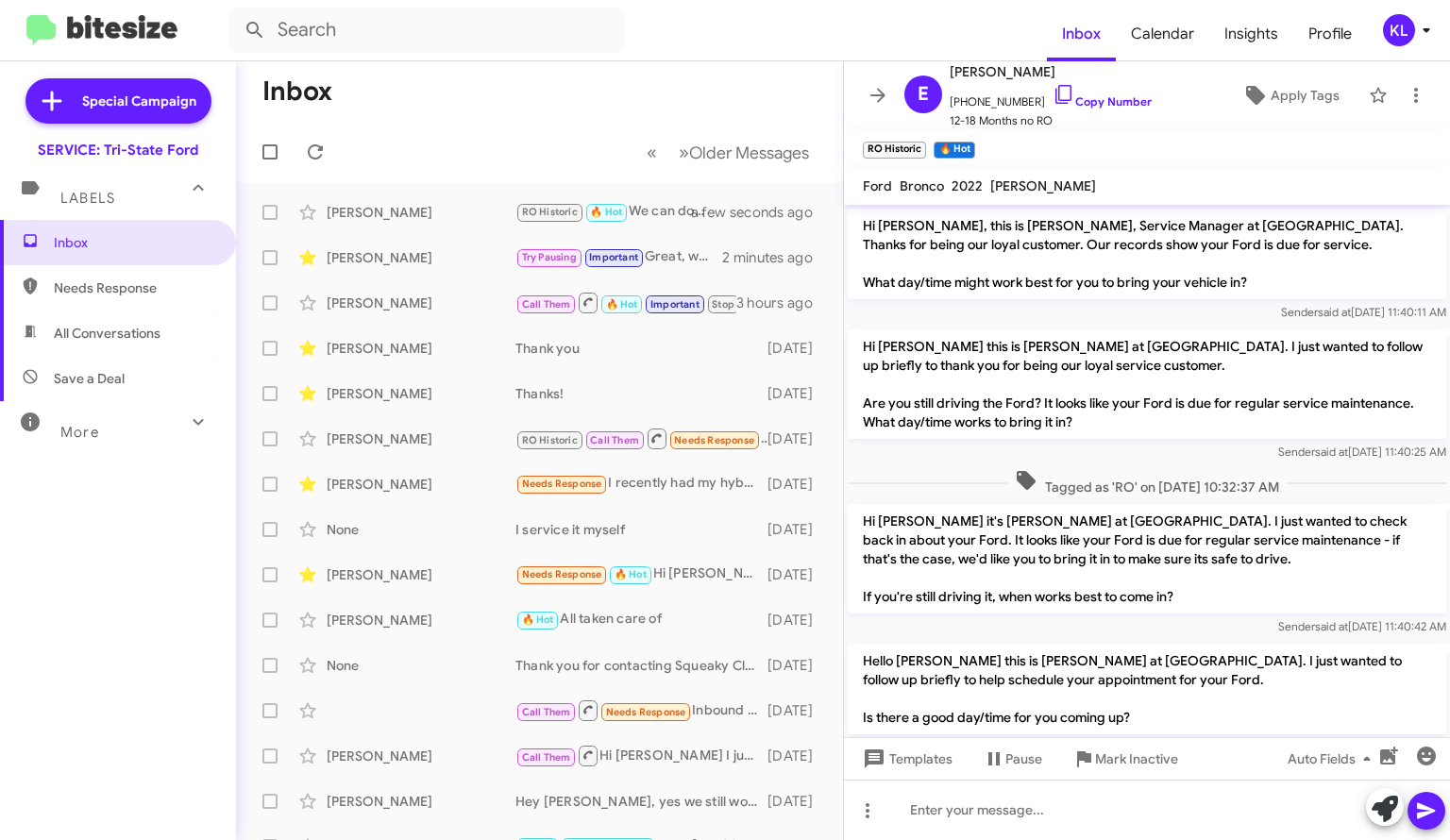
click at [437, 575] on div "[PERSON_NAME]" at bounding box center [421, 575] width 189 height 19
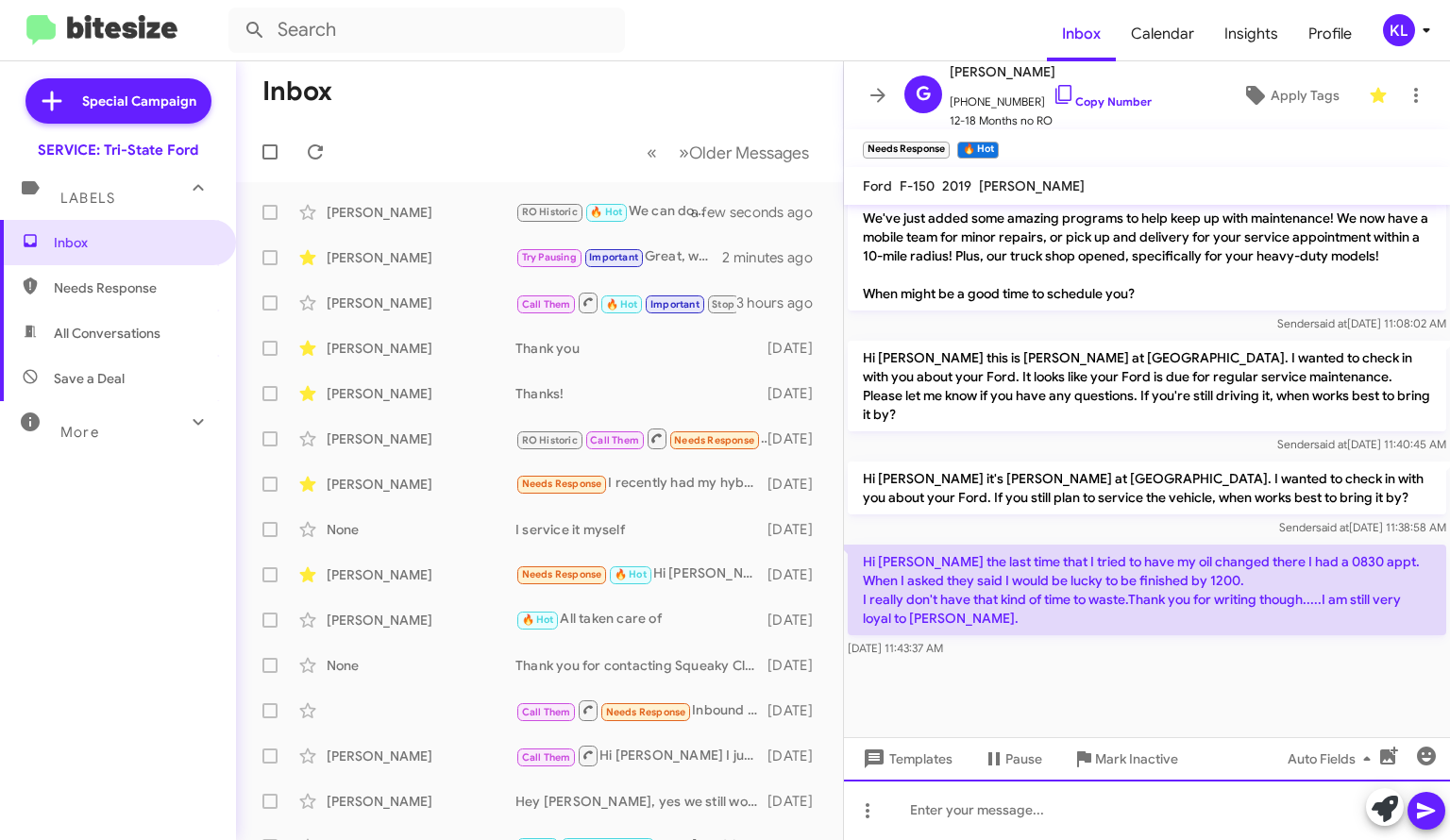
click at [1088, 803] on div at bounding box center [1147, 810] width 606 height 60
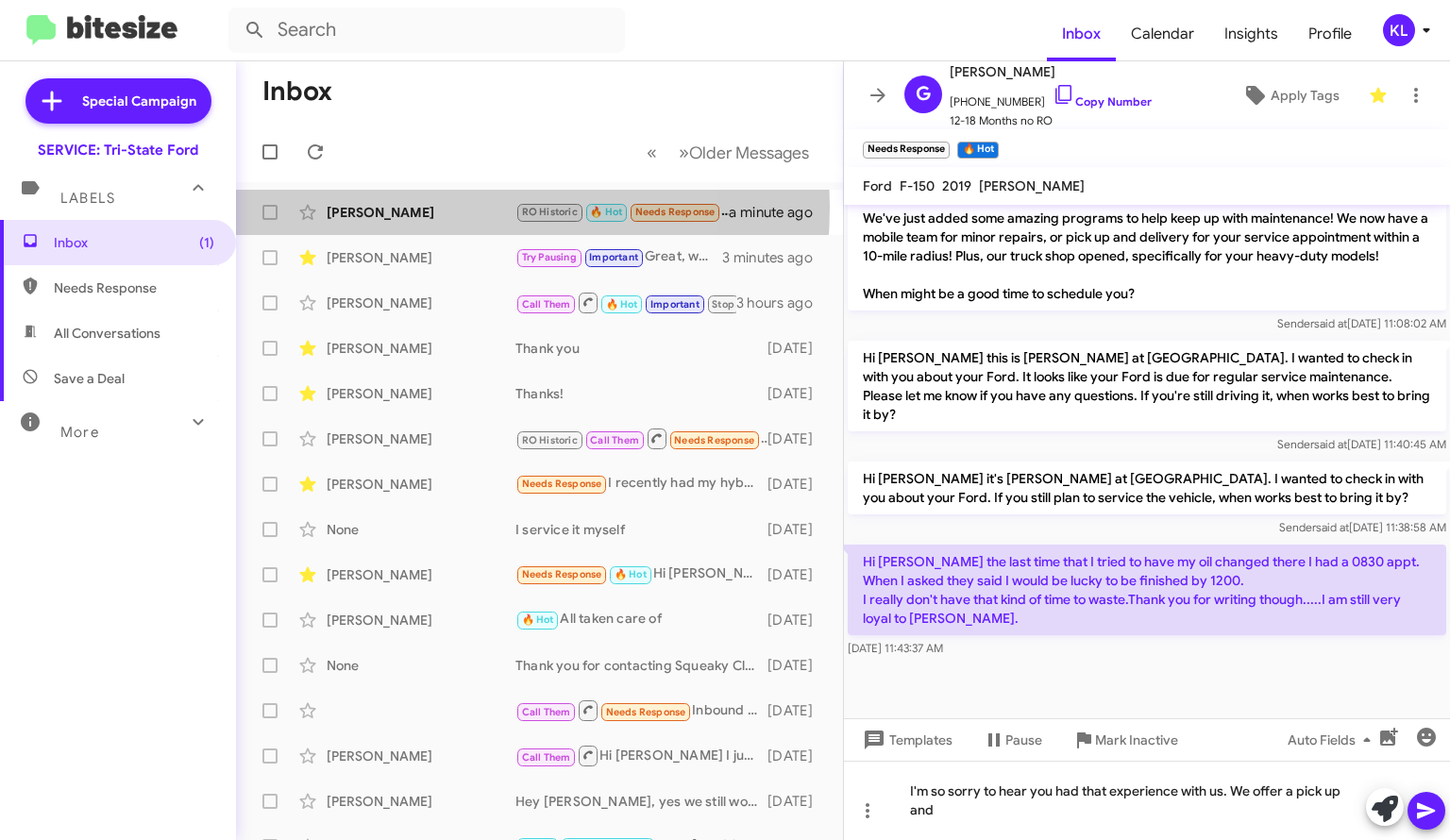
click at [413, 207] on div "[PERSON_NAME]" at bounding box center [421, 212] width 189 height 19
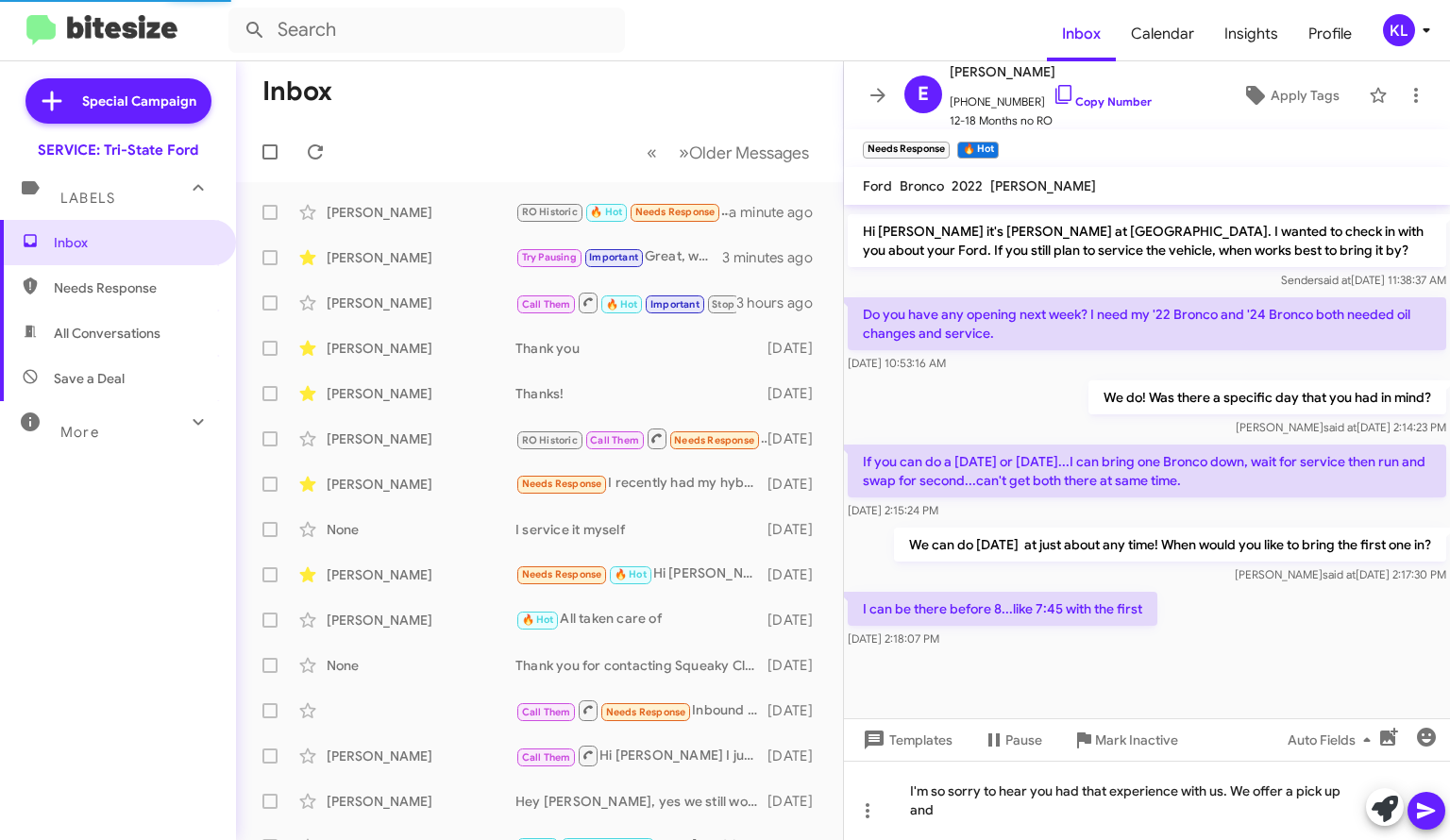
scroll to position [989, 0]
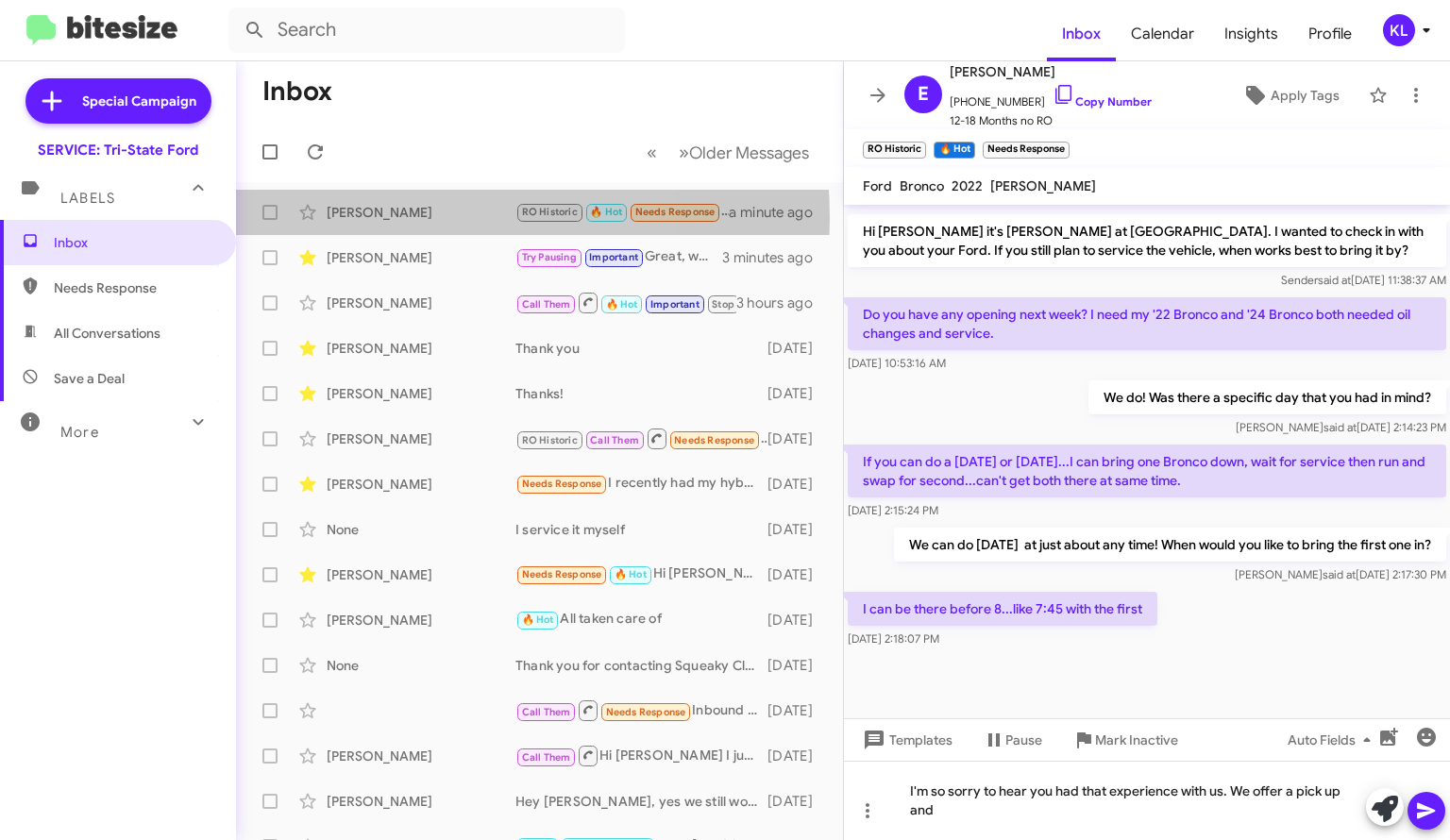
click at [394, 218] on div "[PERSON_NAME]" at bounding box center [421, 212] width 189 height 19
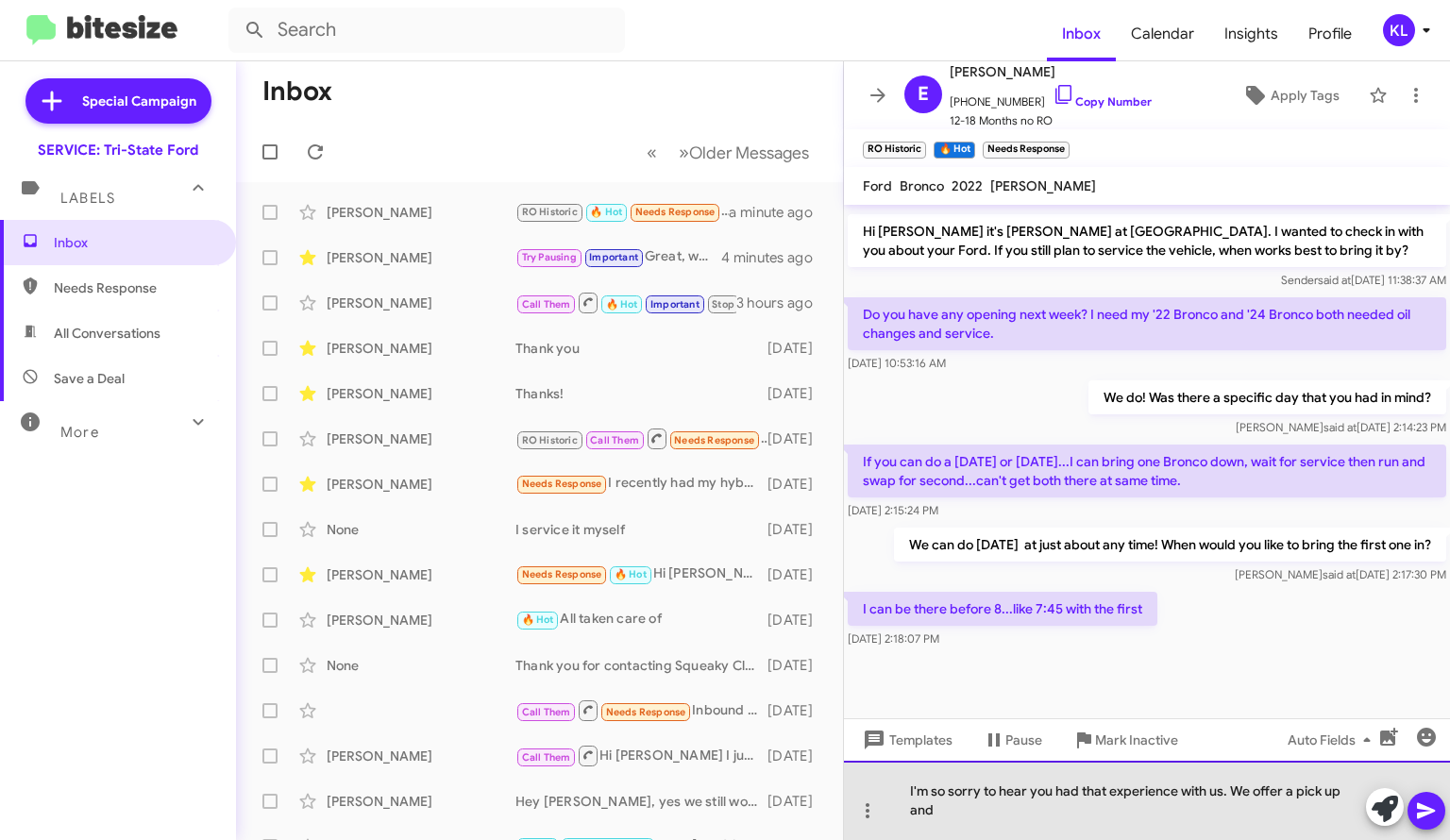
drag, startPoint x: 965, startPoint y: 813, endPoint x: 882, endPoint y: 777, distance: 90.5
click at [882, 777] on div "I'm so sorry to hear you had that experience with us. We offer a pick up and" at bounding box center [1147, 800] width 606 height 79
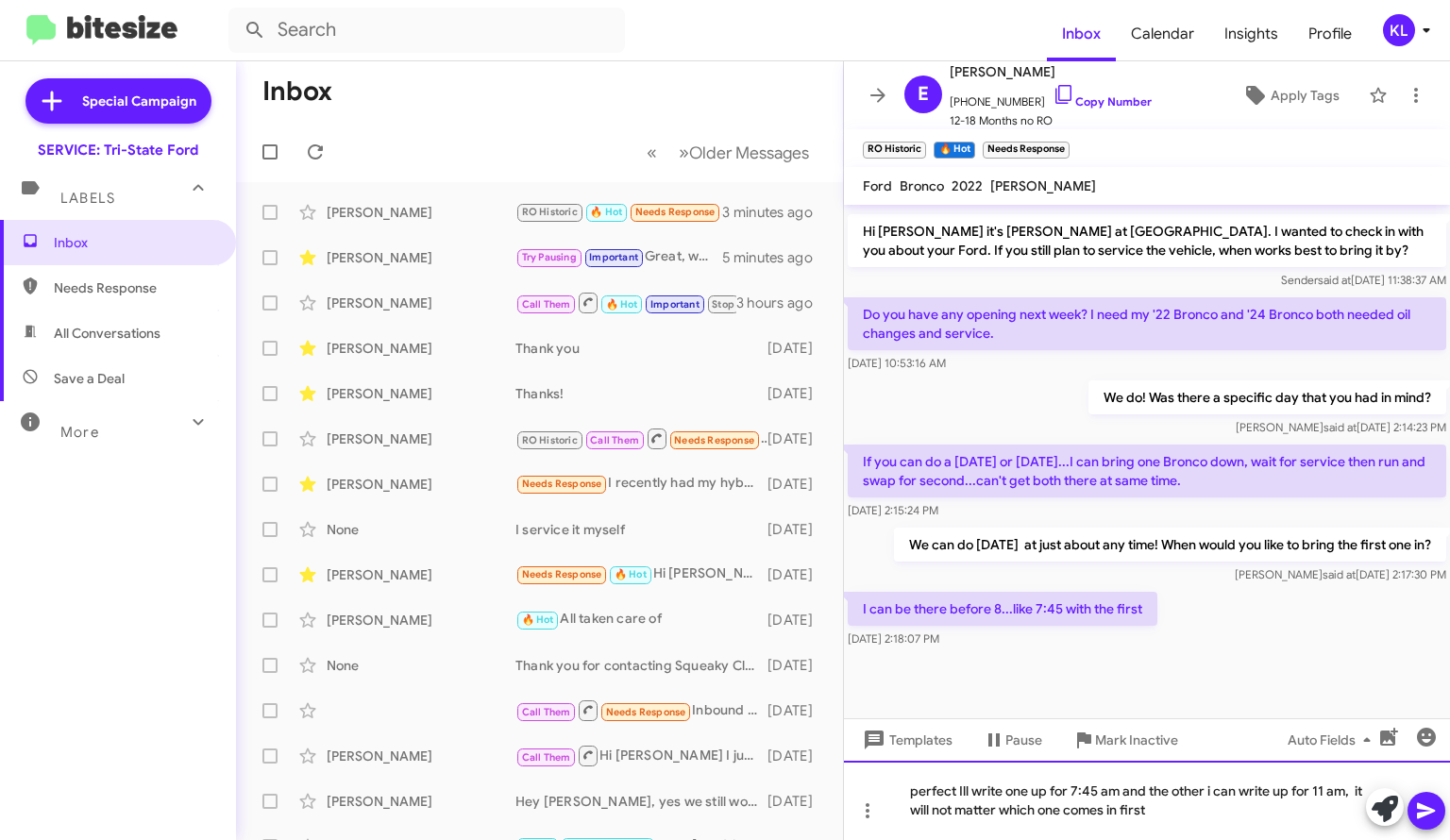
drag, startPoint x: 1168, startPoint y: 817, endPoint x: 1254, endPoint y: 836, distance: 88.1
click at [1168, 817] on div "perfect Ill write one up for 7:45 am and the other i can write up for 11 am, it…" at bounding box center [1147, 800] width 606 height 79
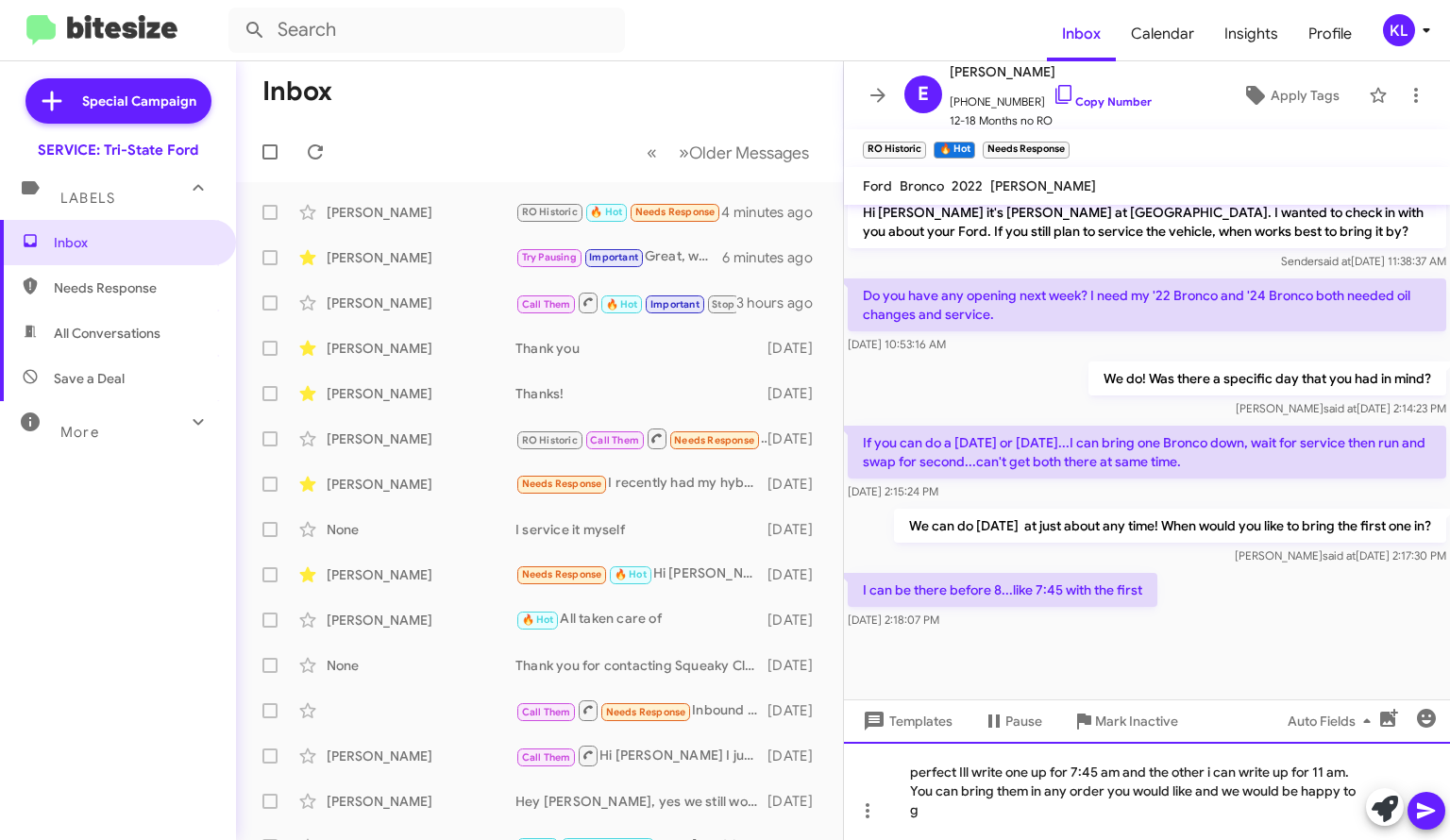
scroll to position [1008, 0]
click at [1436, 815] on icon at bounding box center [1426, 811] width 23 height 23
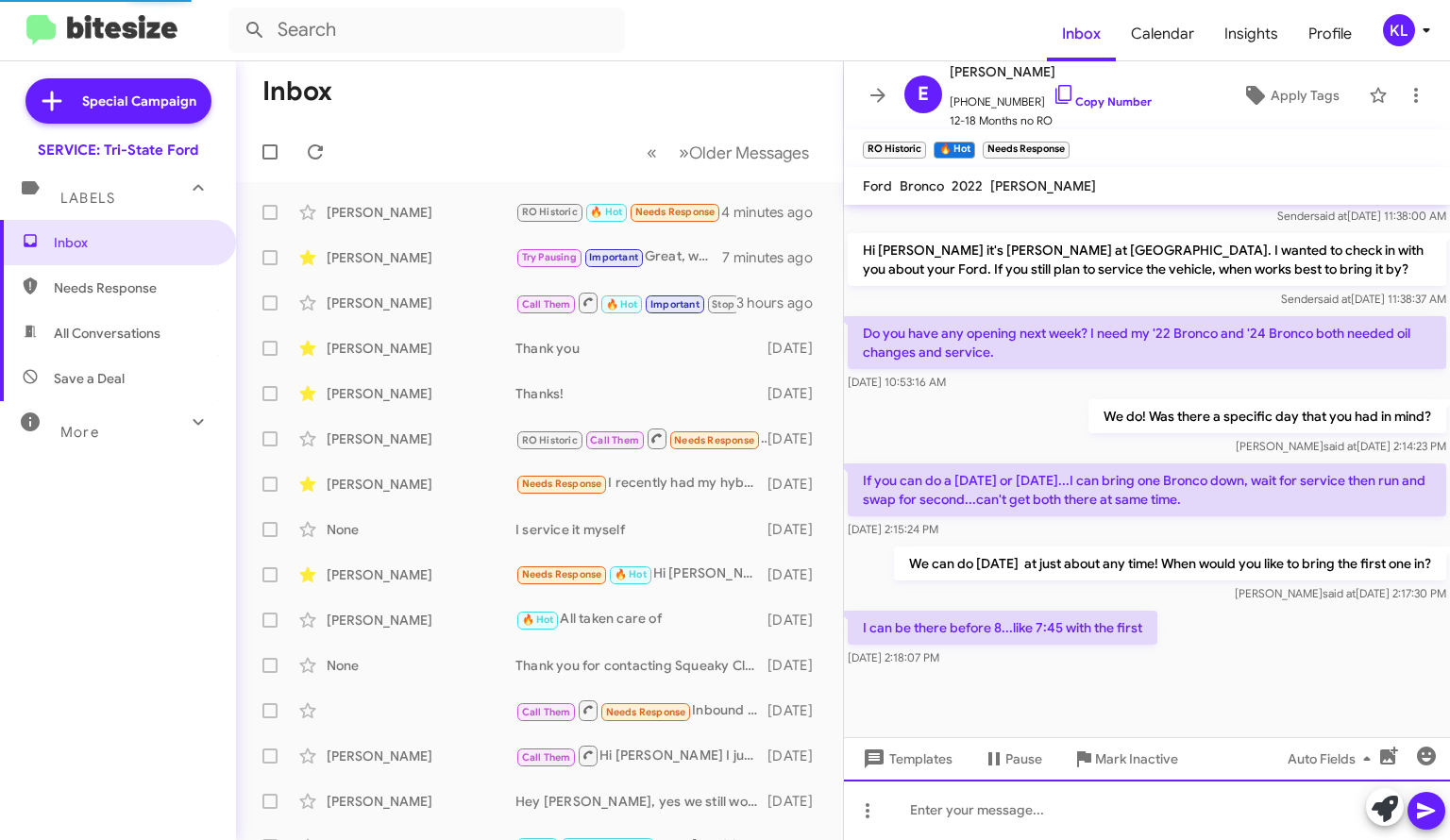
scroll to position [0, 0]
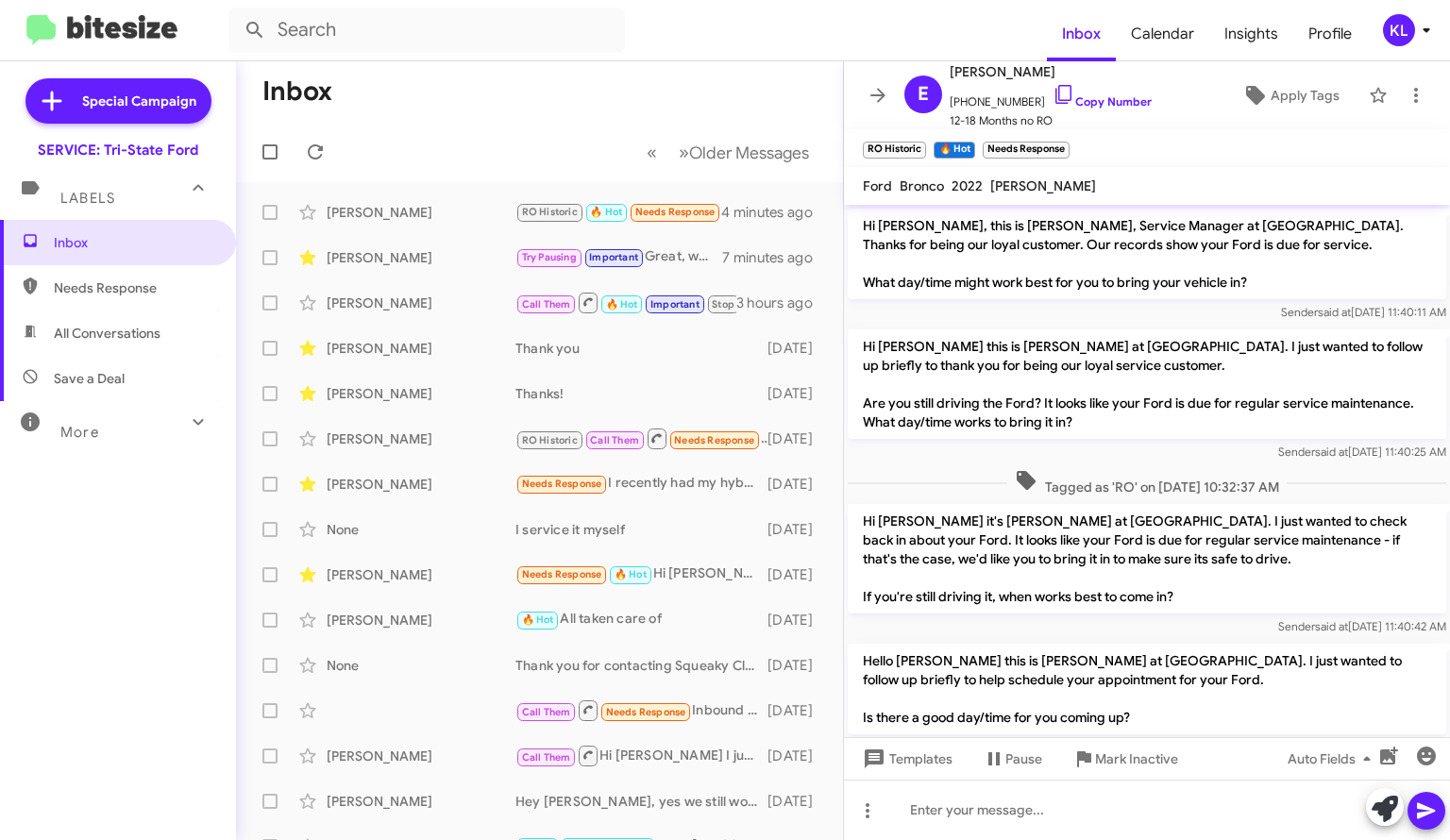
click at [1117, 98] on link "Copy Number" at bounding box center [1102, 101] width 99 height 14
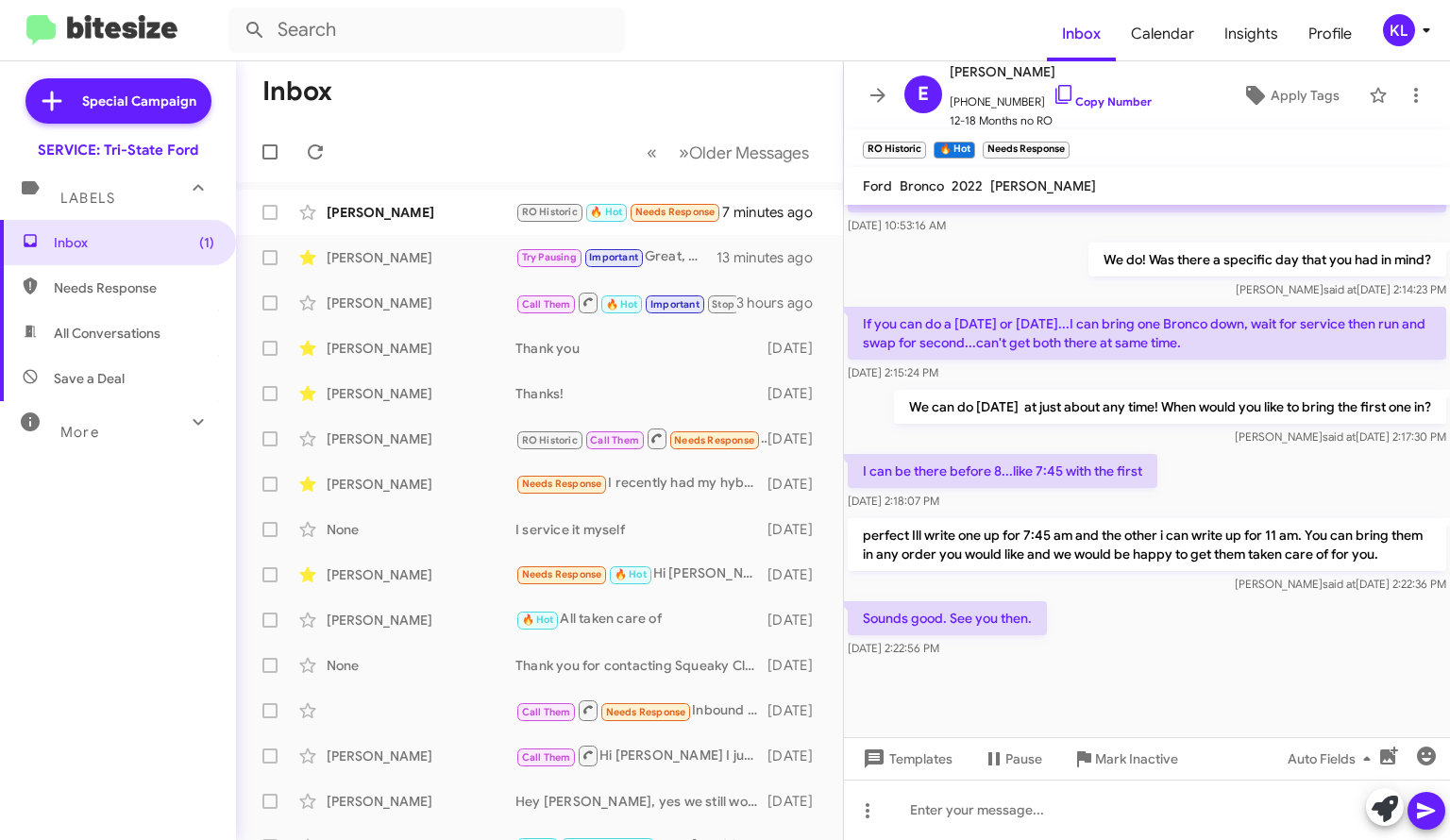
click at [412, 99] on mat-toolbar-row "Inbox" at bounding box center [539, 92] width 607 height 60
click at [406, 206] on div "[PERSON_NAME]" at bounding box center [421, 212] width 189 height 19
